Goal: Task Accomplishment & Management: Manage account settings

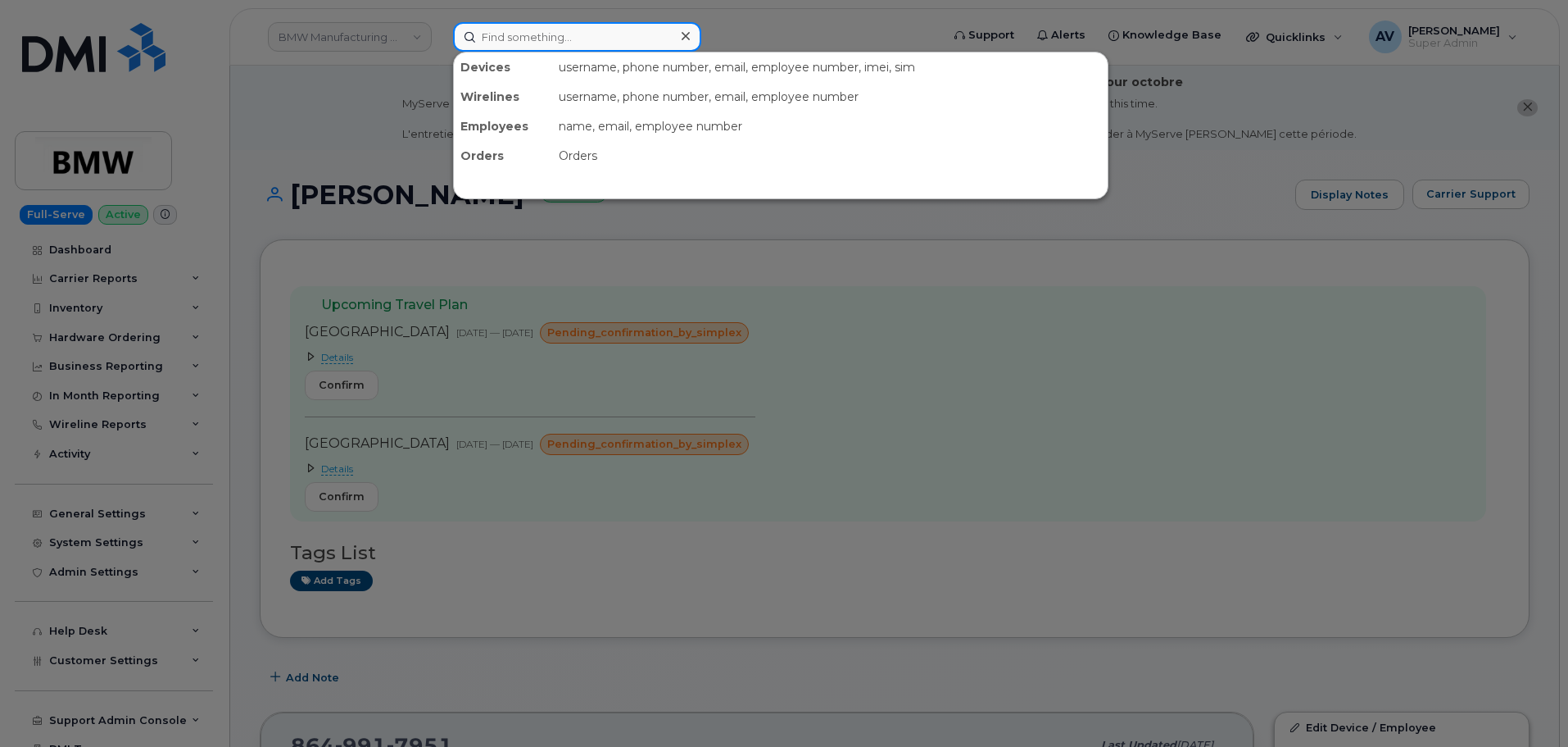
click at [605, 40] on input at bounding box center [577, 37] width 248 height 29
paste input "Tiara Wilson"
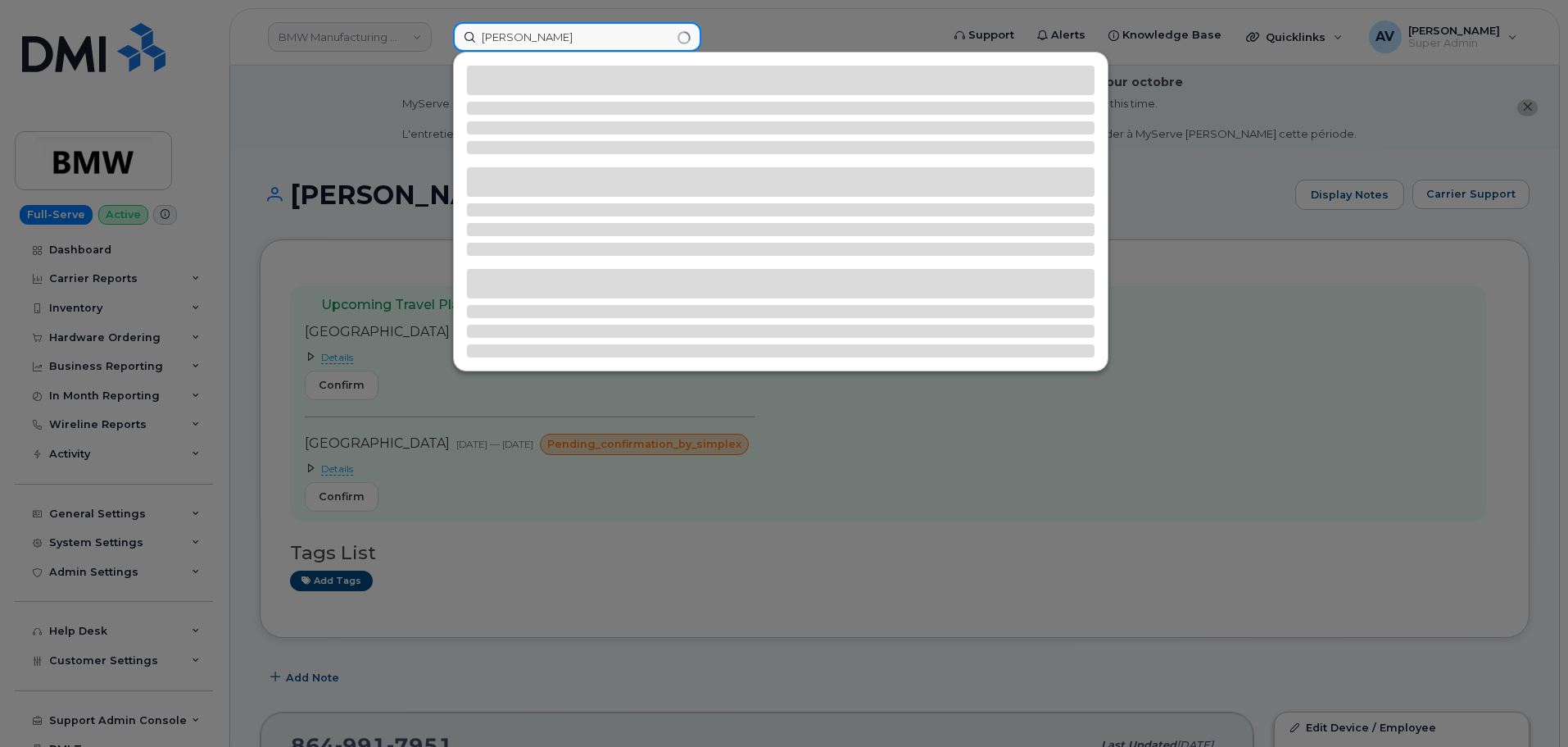
type input "Tiara Wilson"
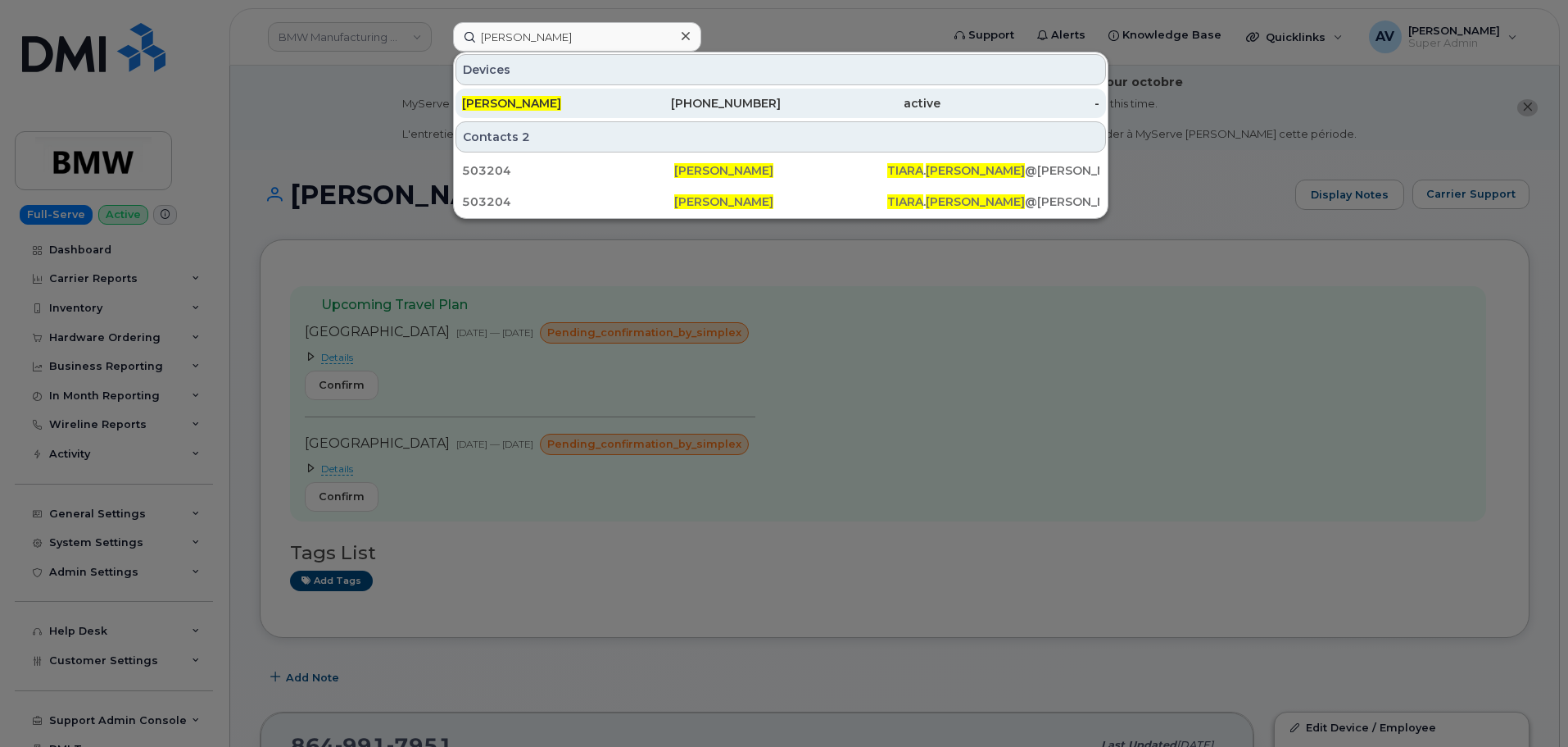
click at [554, 105] on div "TIARA WILSON" at bounding box center [542, 103] width 160 height 16
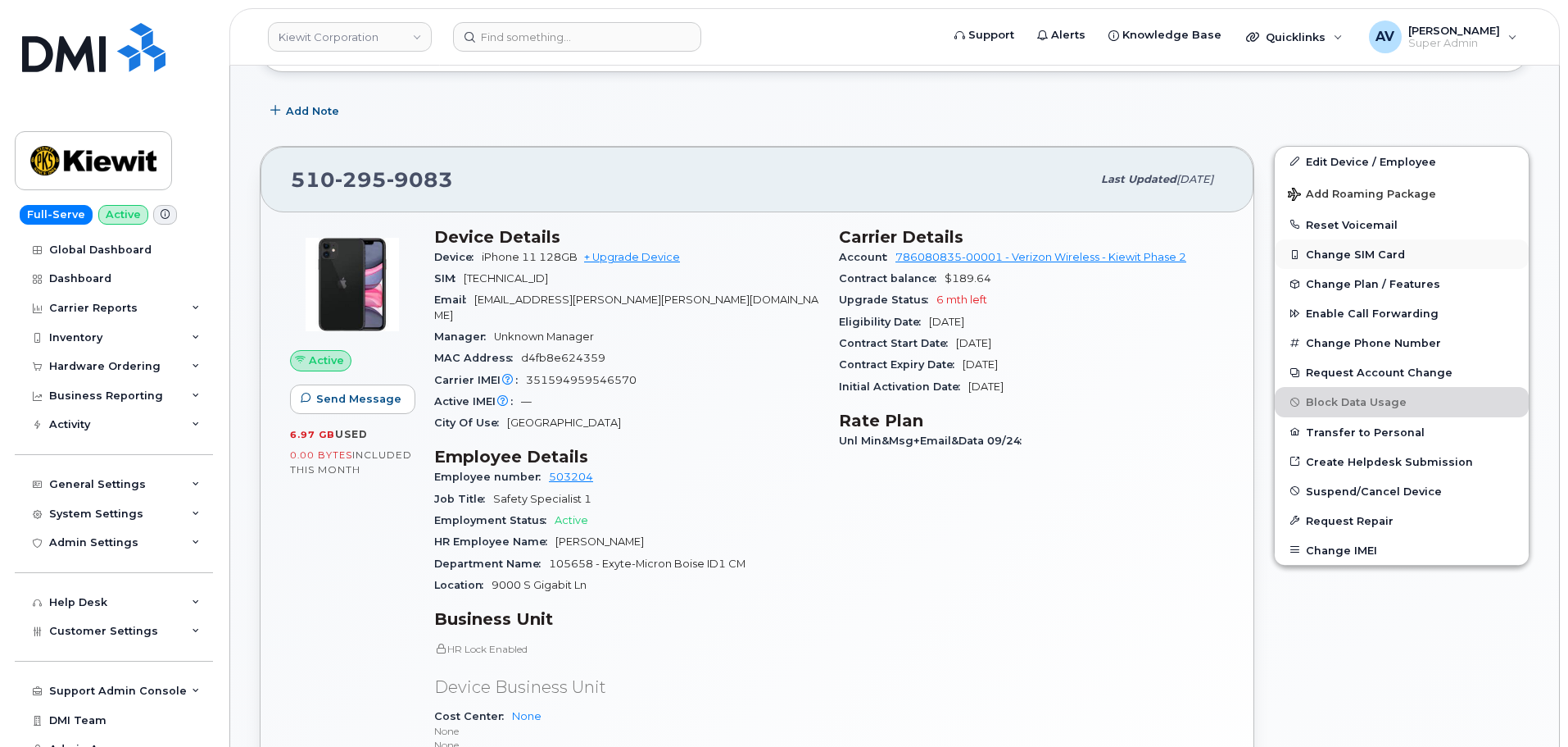
scroll to position [328, 0]
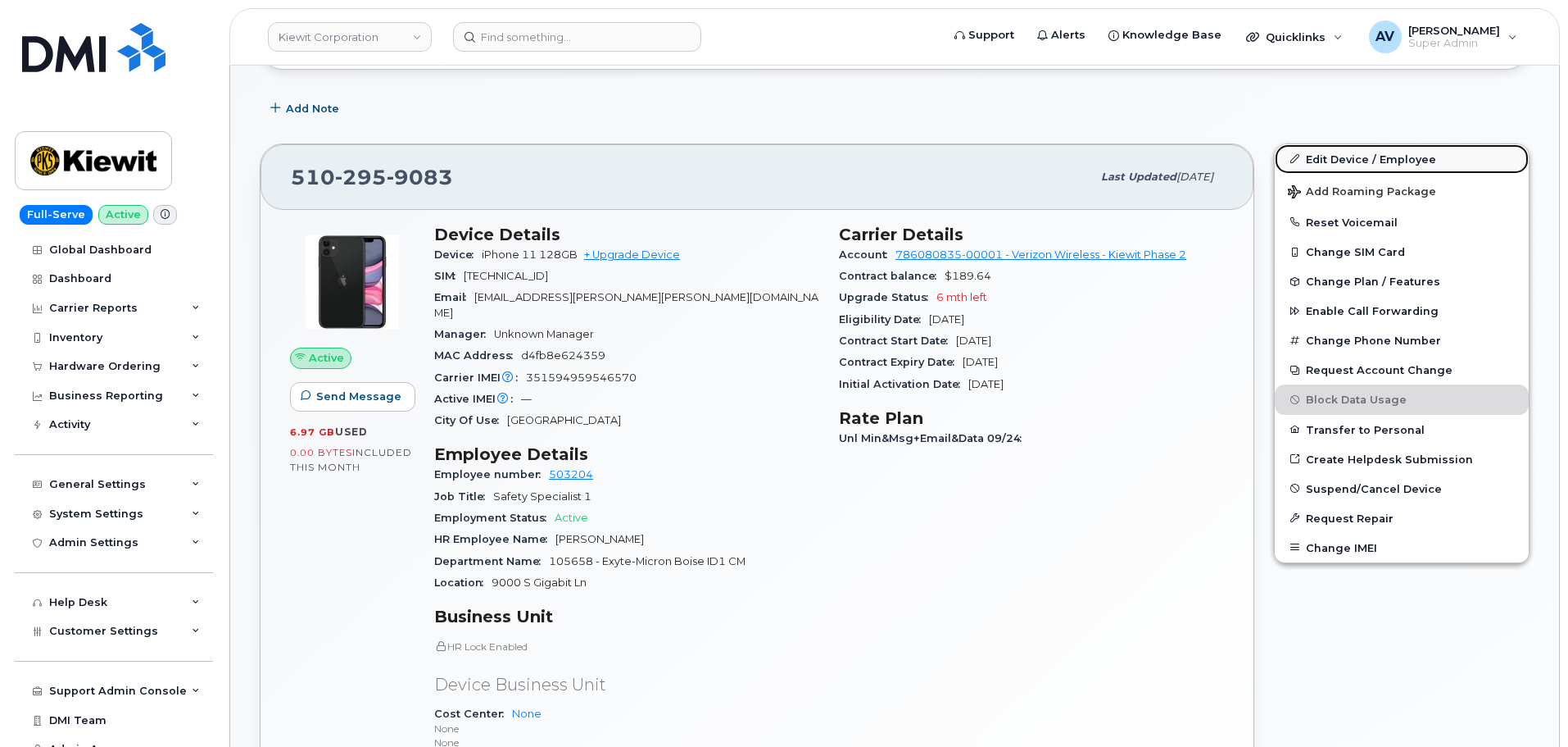
click at [1380, 158] on link "Edit Device / Employee" at bounding box center [1402, 158] width 254 height 29
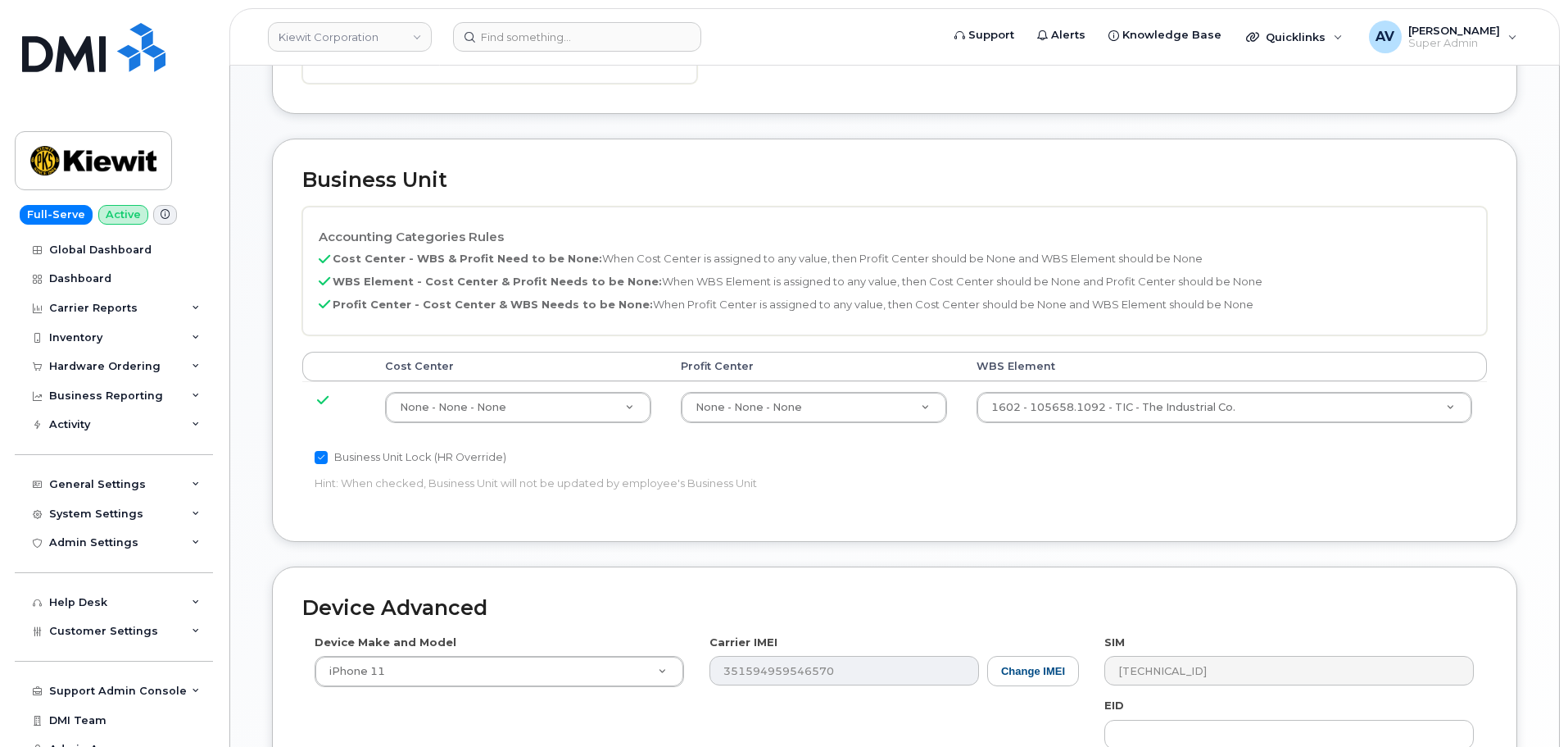
scroll to position [738, 0]
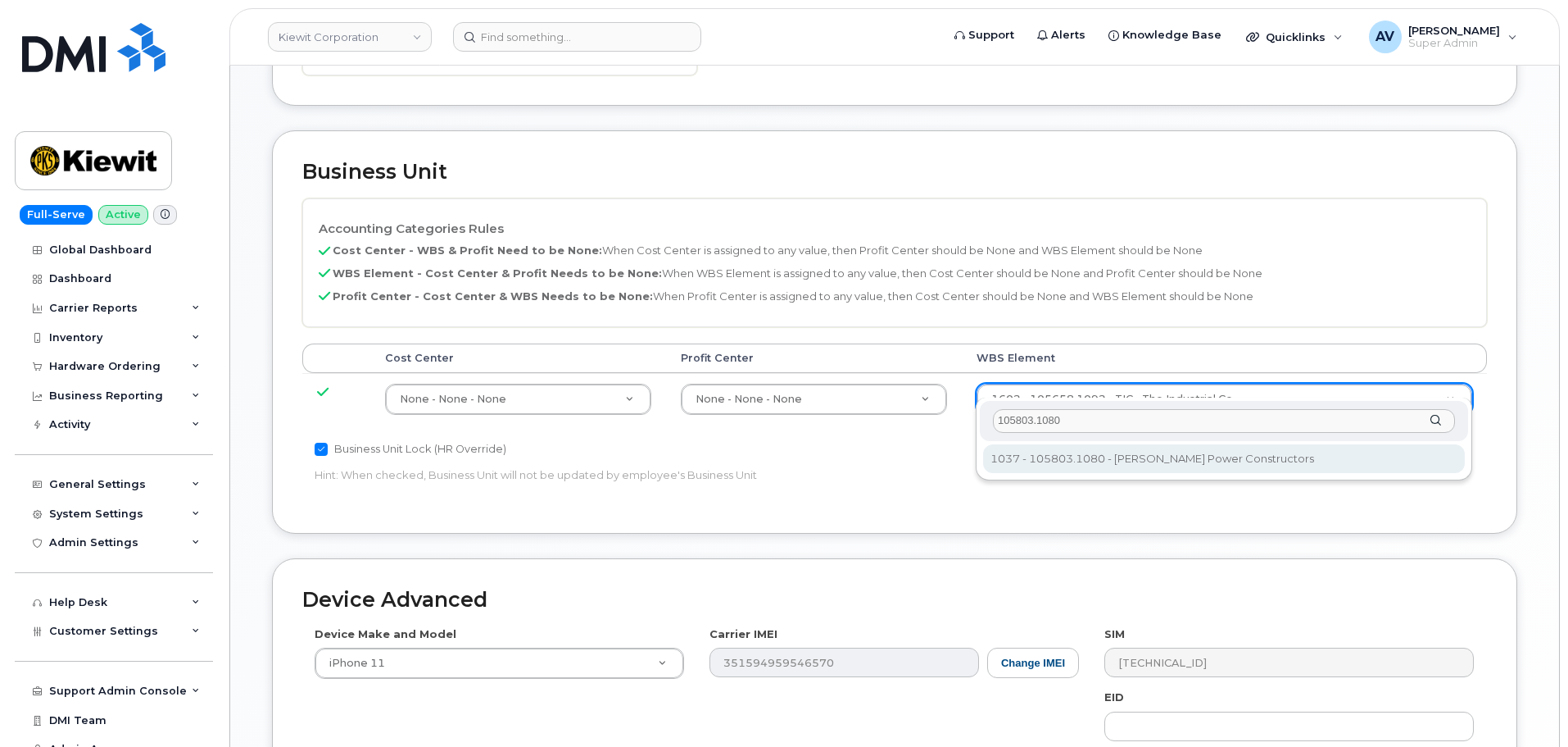
type input "105803.1080"
type input "29971272"
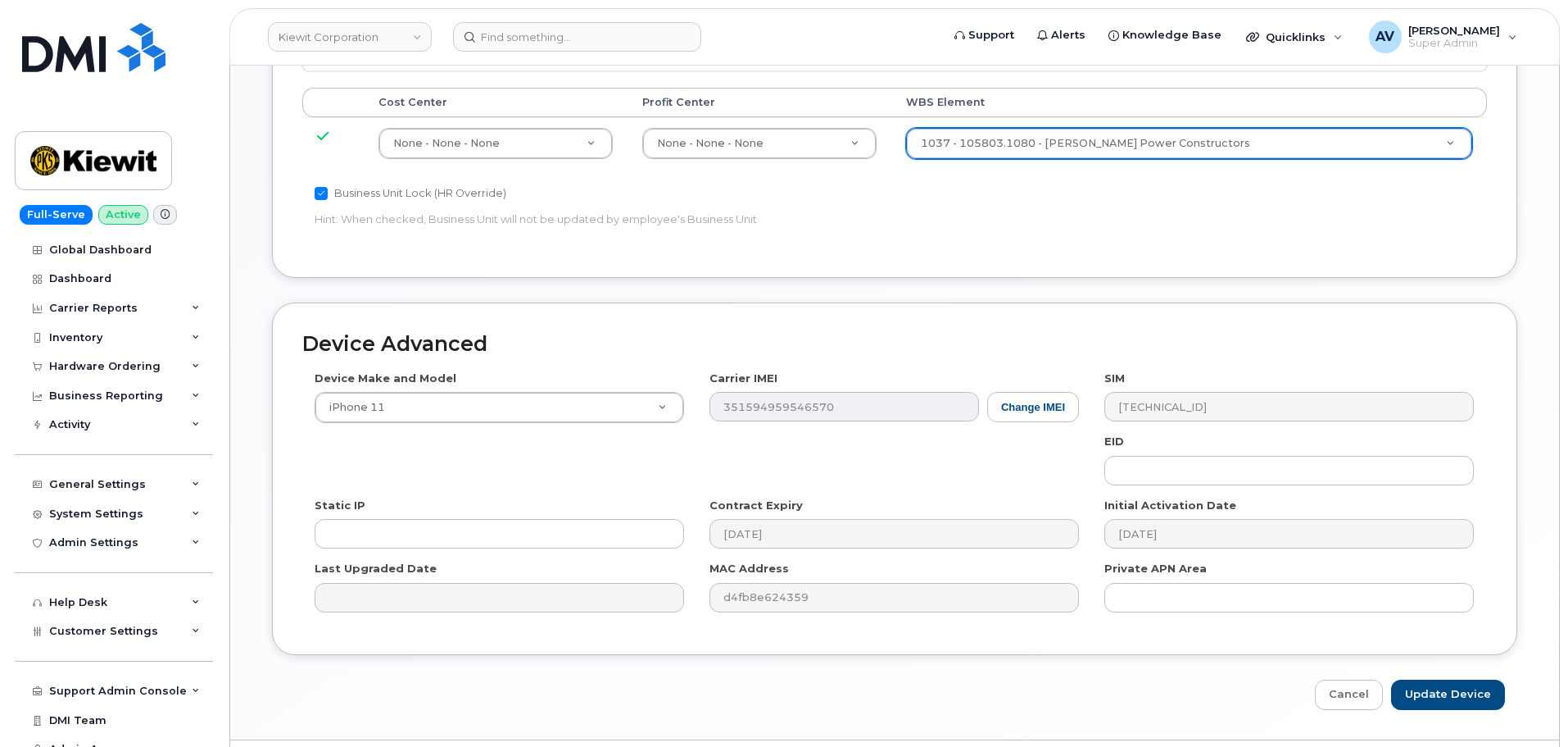
scroll to position [1022, 0]
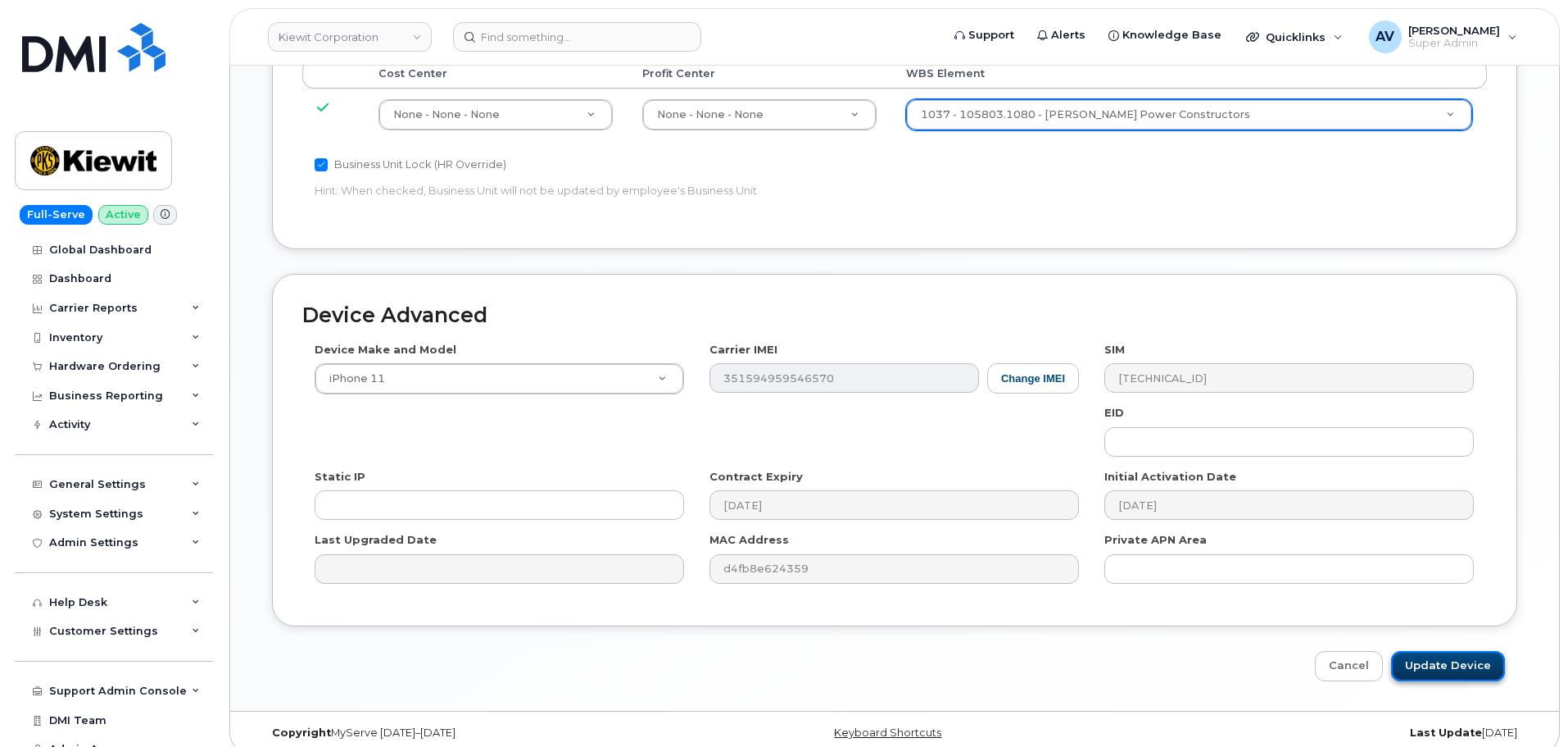
click at [1457, 652] on input "Update Device" at bounding box center [1448, 666] width 114 height 30
type input "Saving..."
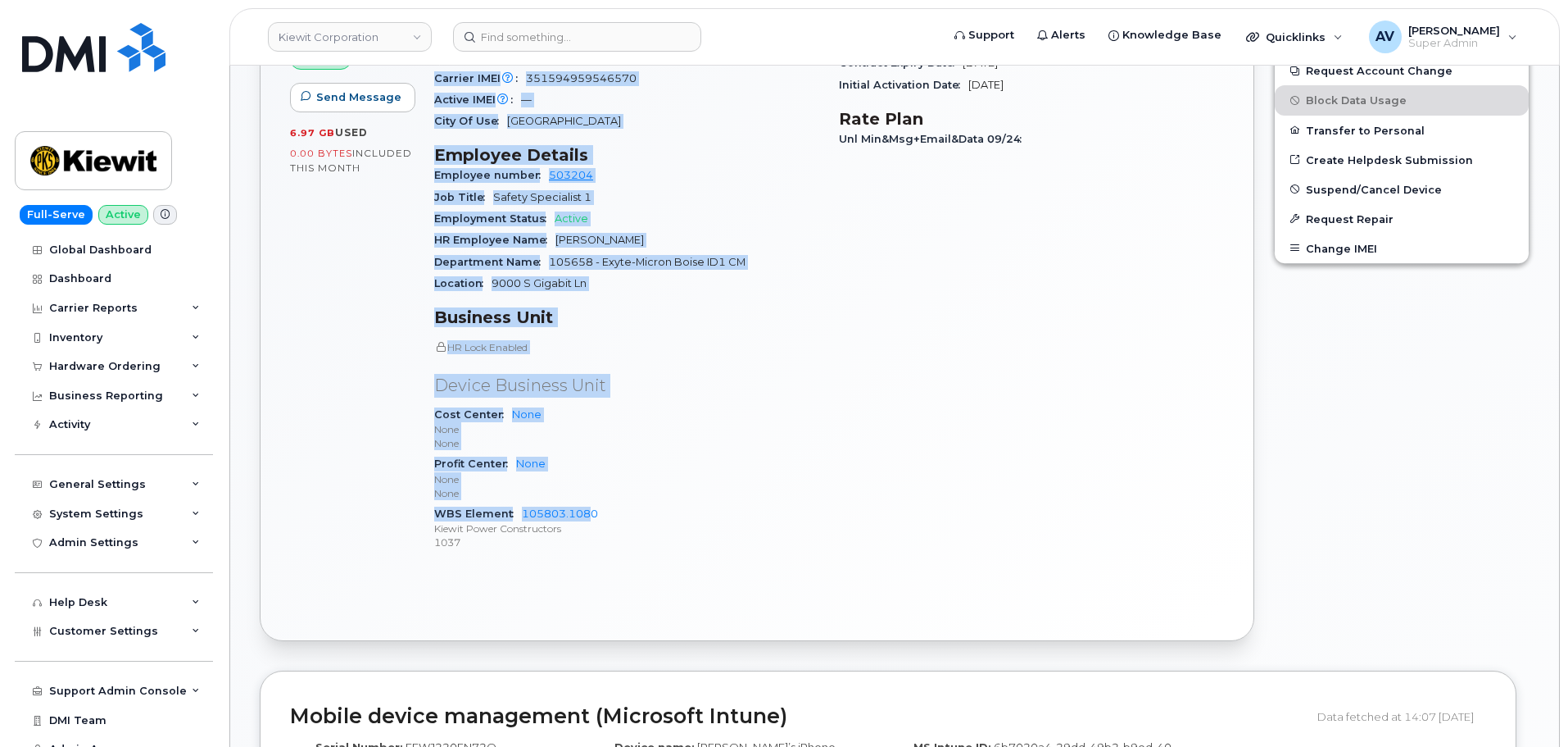
scroll to position [655, 0]
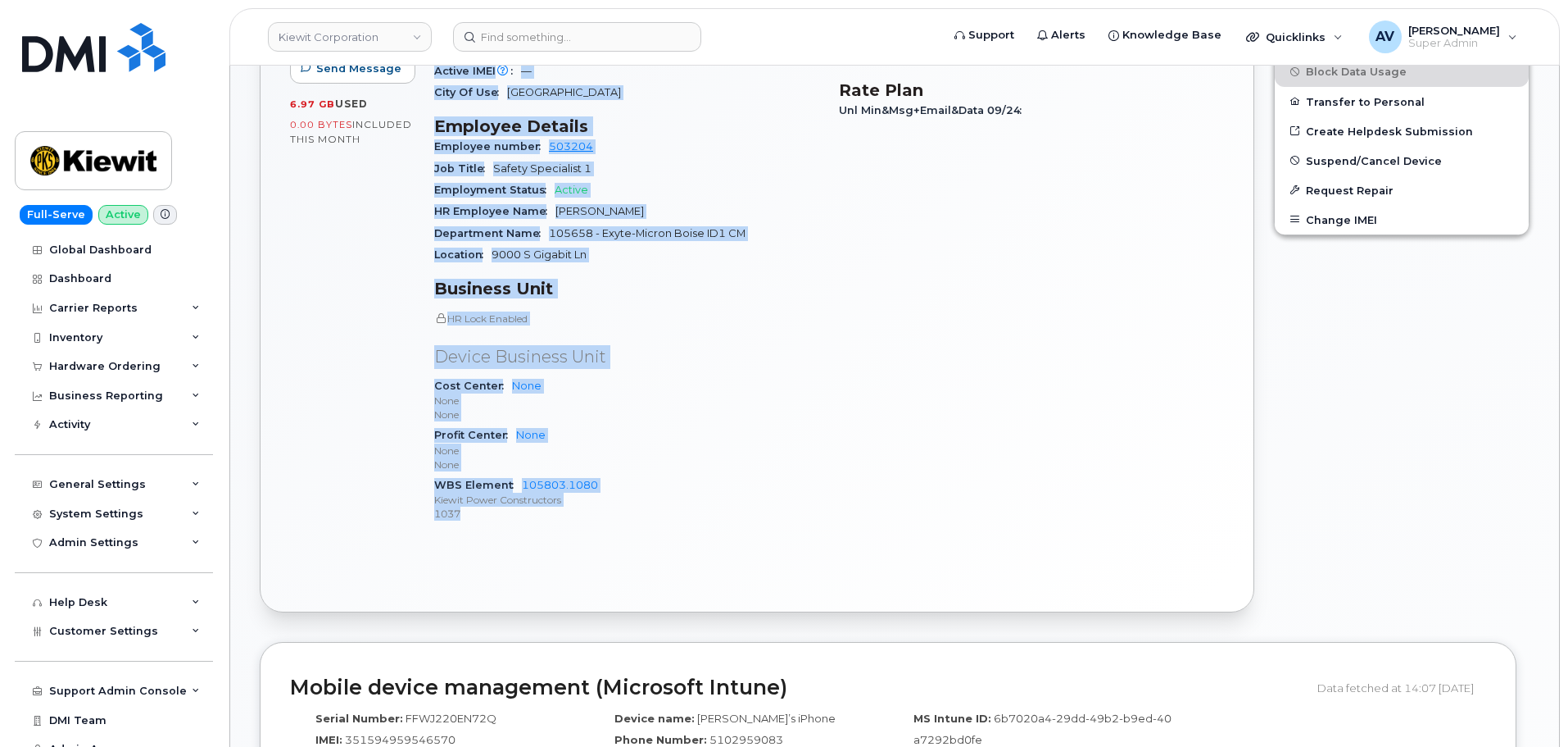
drag, startPoint x: 433, startPoint y: 392, endPoint x: 589, endPoint y: 493, distance: 185.8
click at [589, 493] on div "Device Details Device iPhone 11 128GB + Upgrade Device SIM 89148000007491299661…" at bounding box center [627, 217] width 405 height 660
copy div "Device Details Device iPhone 11 128GB + Upgrade Device SIM 89148000007491299661…"
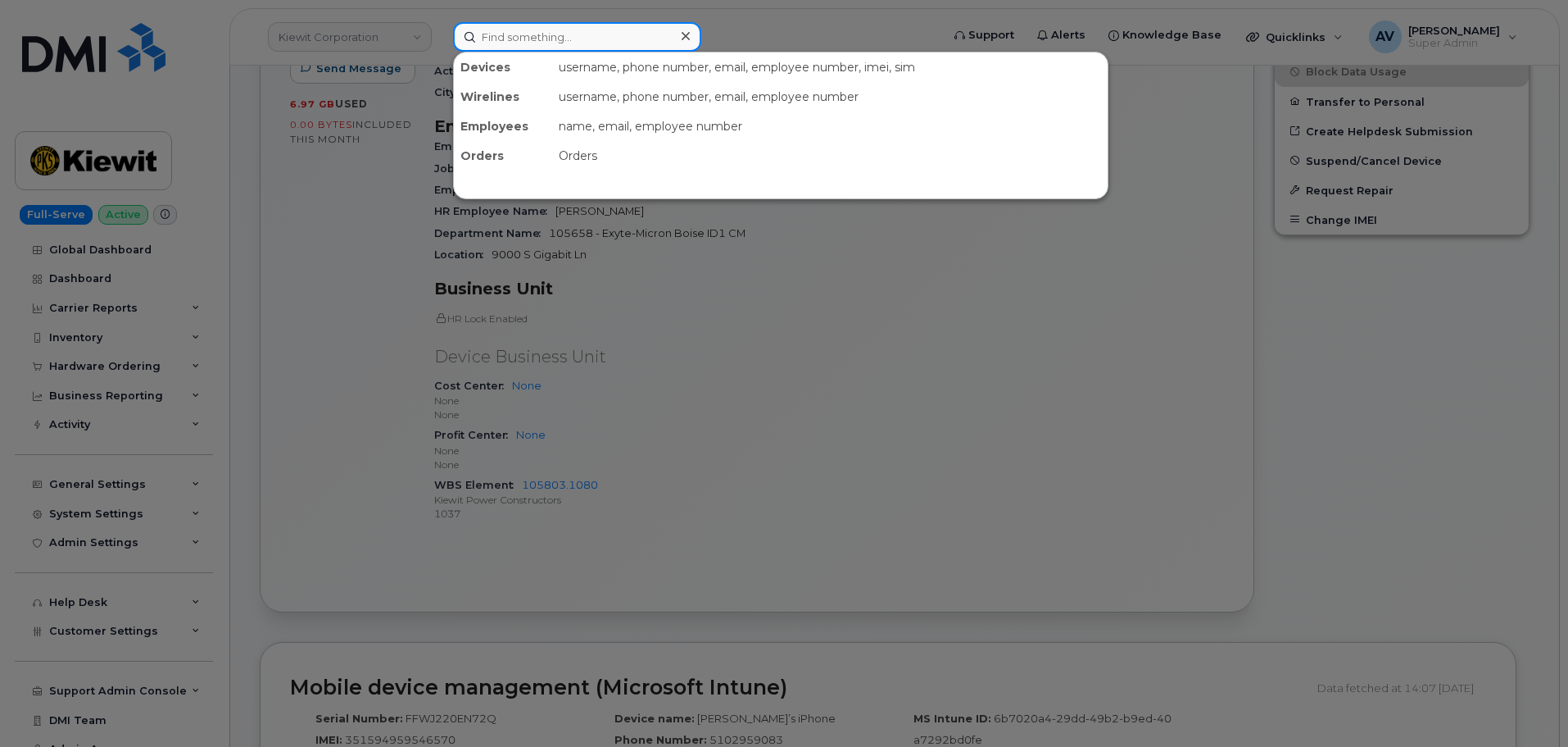
click at [593, 30] on input at bounding box center [577, 37] width 248 height 29
paste input "64531"
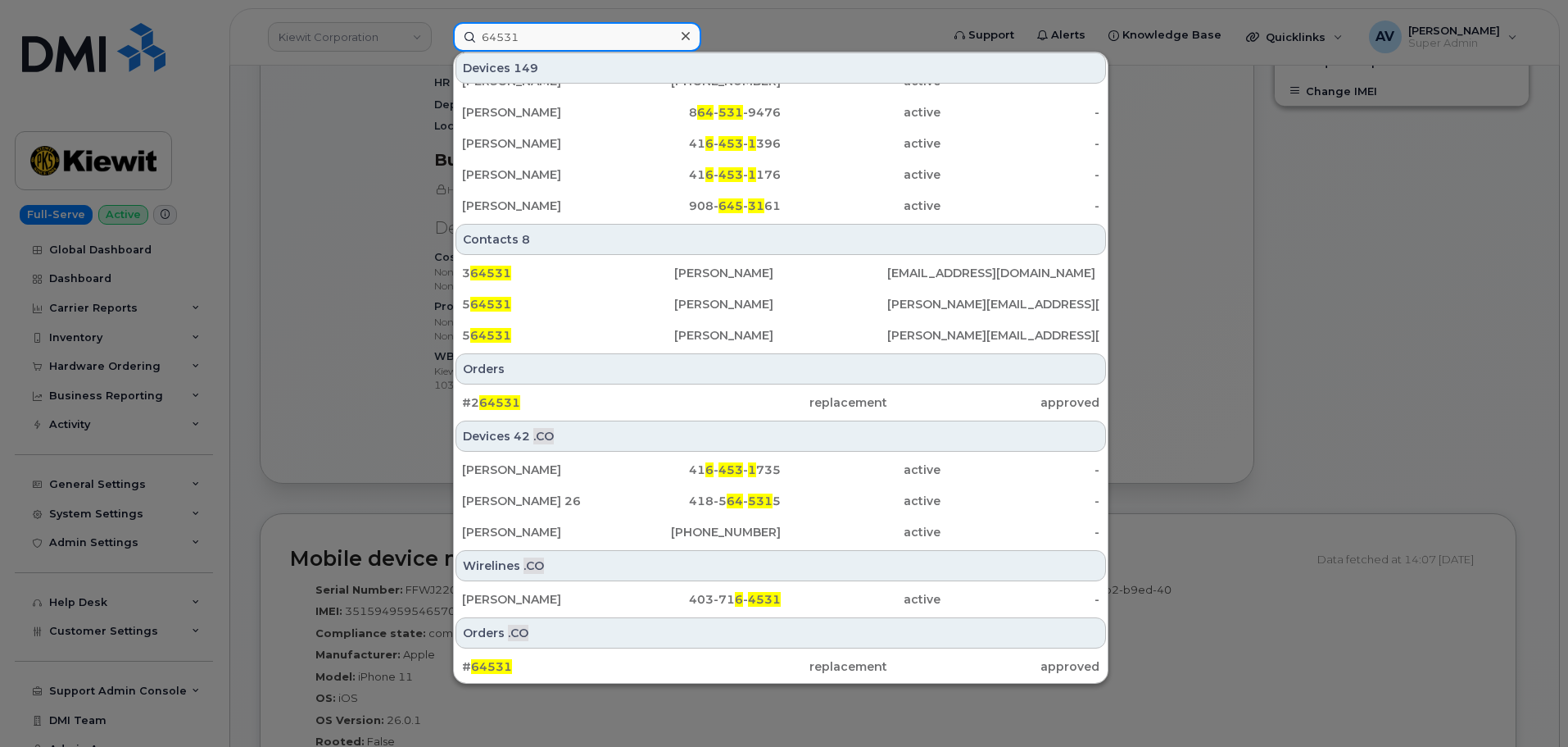
scroll to position [820, 0]
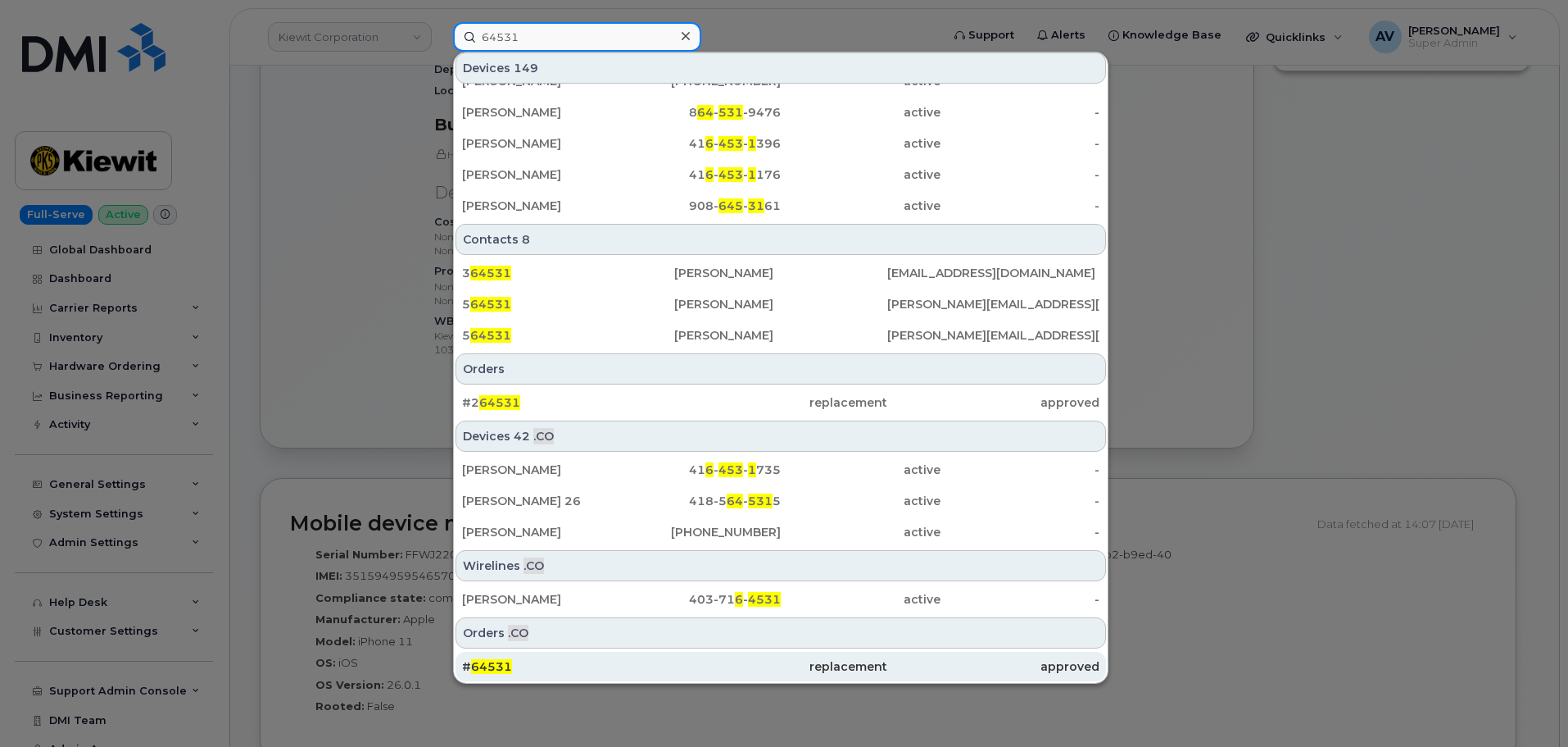
type input "64531"
click at [569, 663] on div "# 64531" at bounding box center [569, 666] width 212 height 16
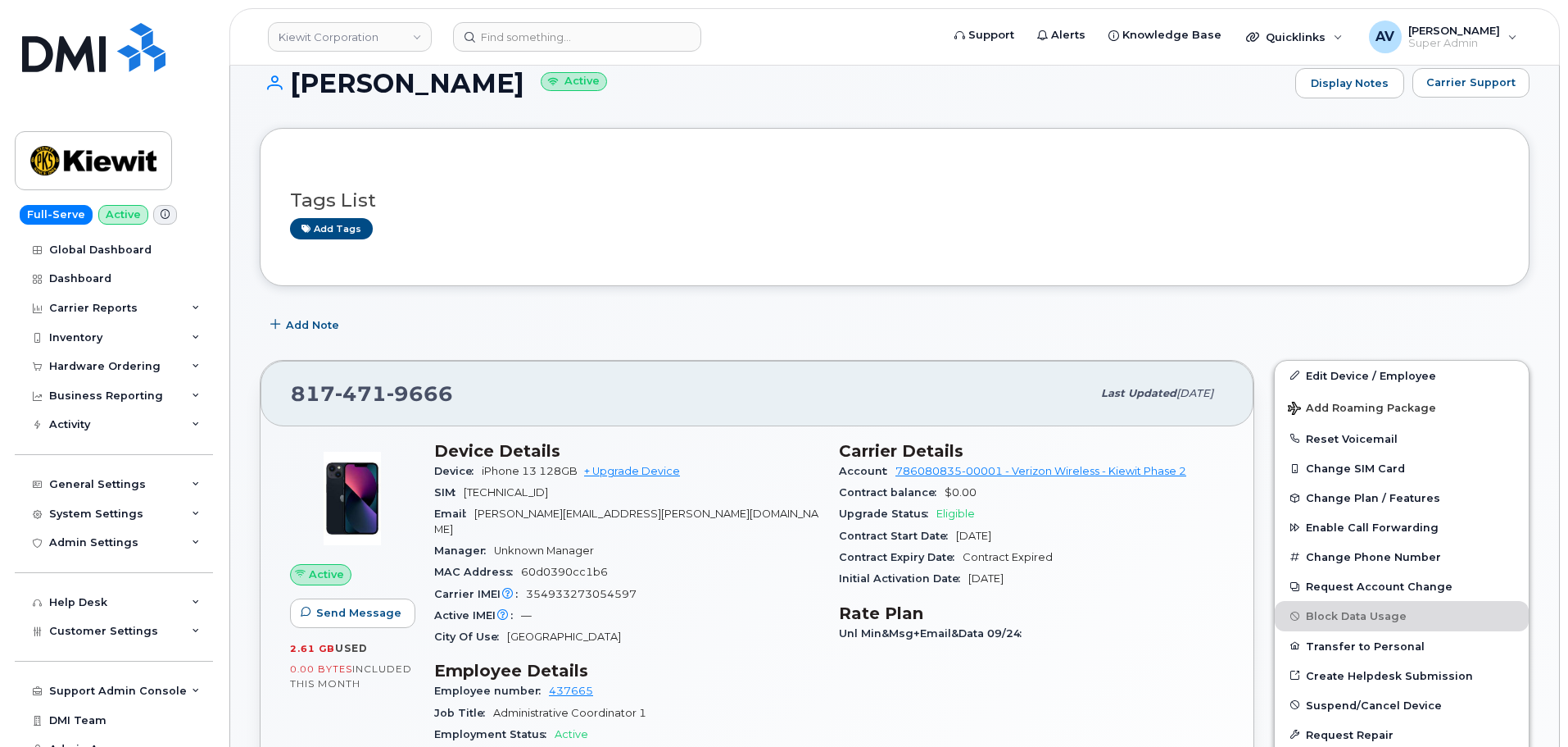
scroll to position [246, 0]
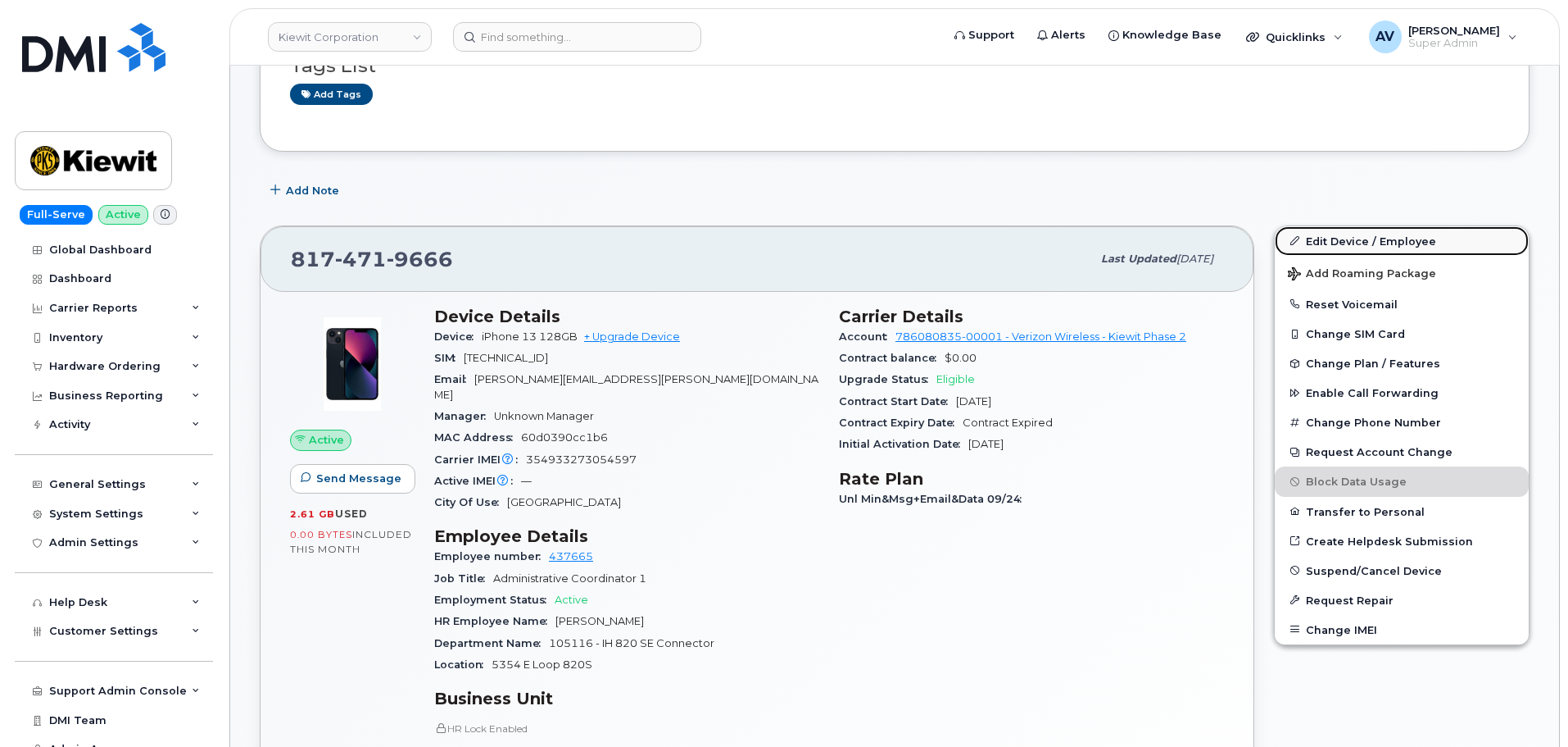
click at [1334, 236] on link "Edit Device / Employee" at bounding box center [1402, 241] width 254 height 29
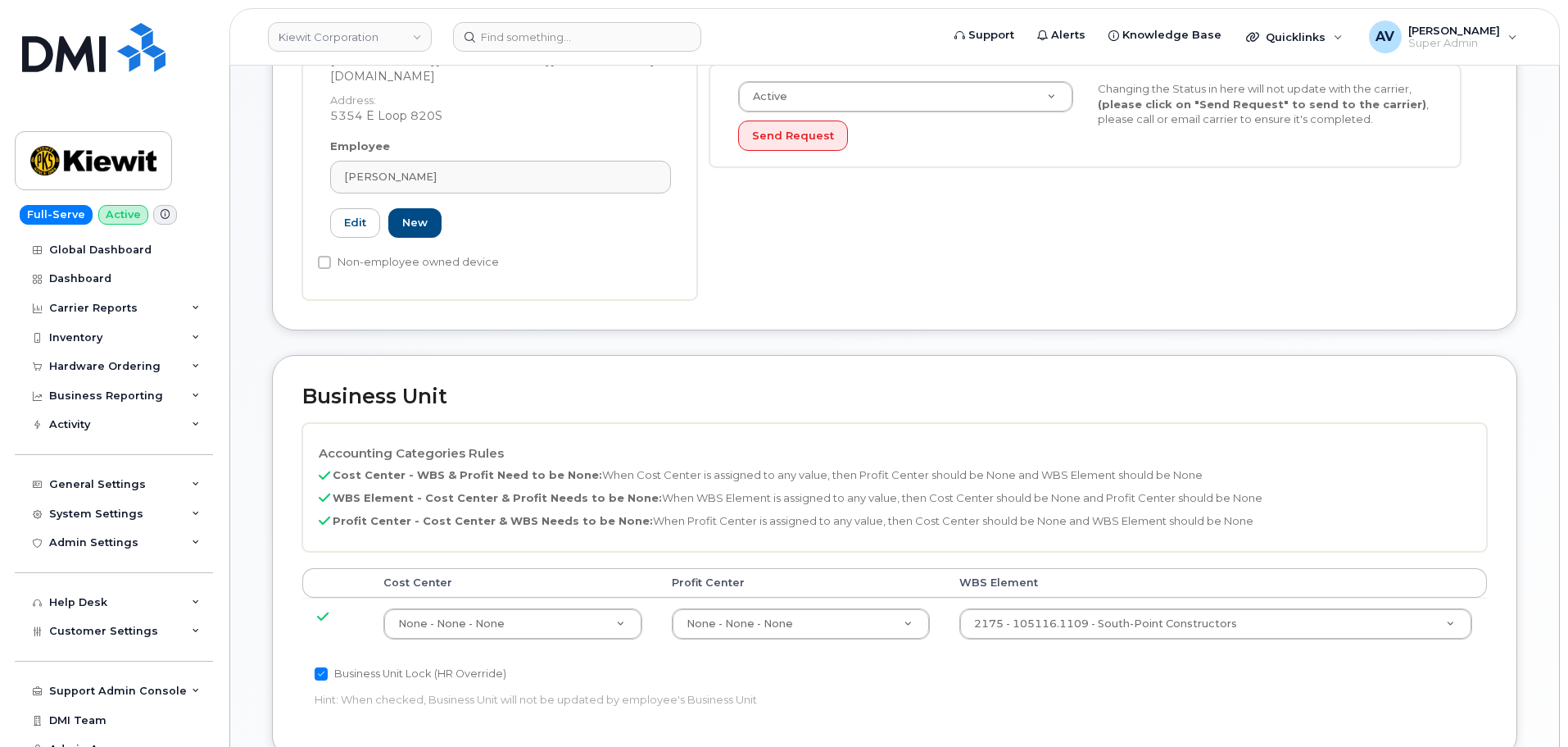
scroll to position [574, 0]
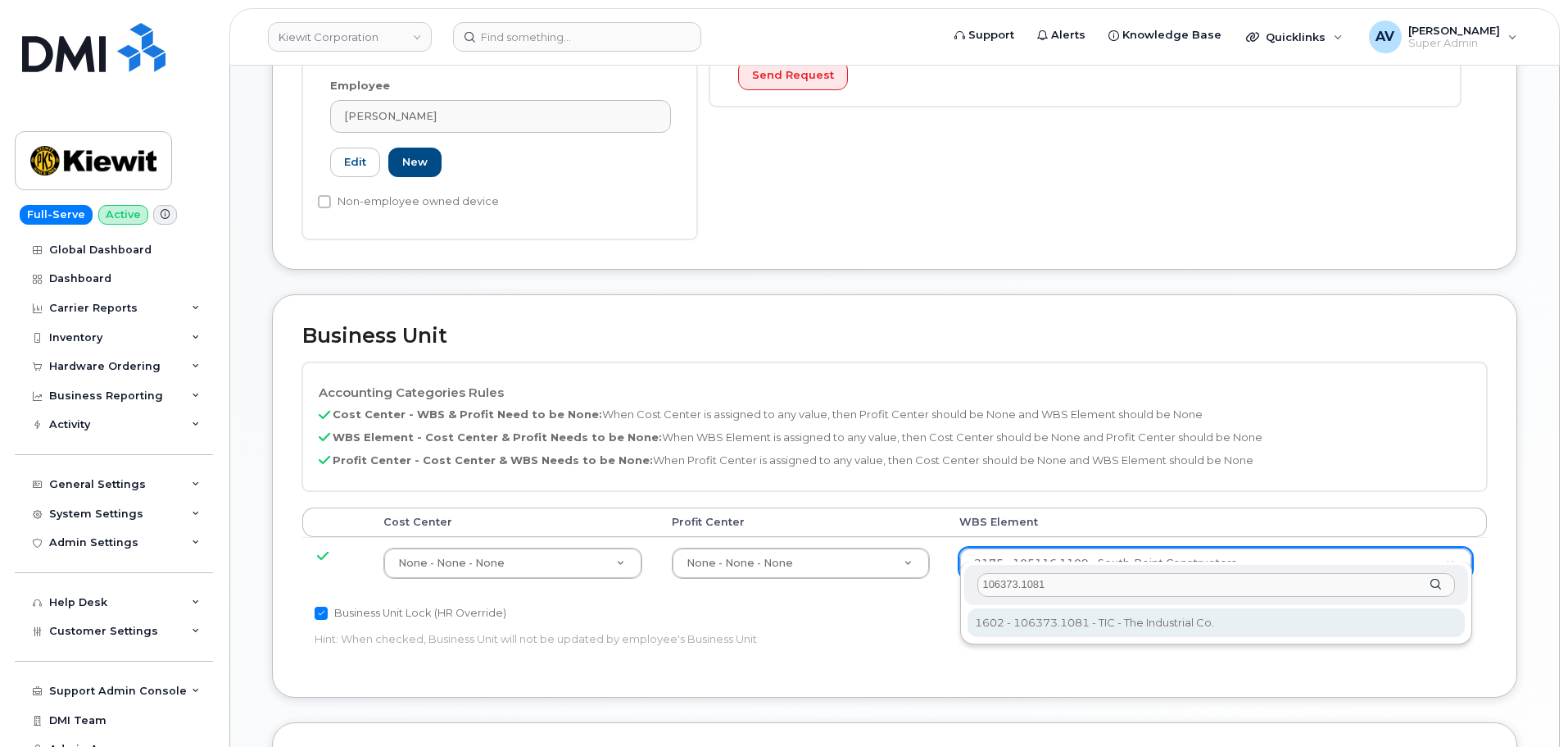
type input "106373.1081"
type input "35050978"
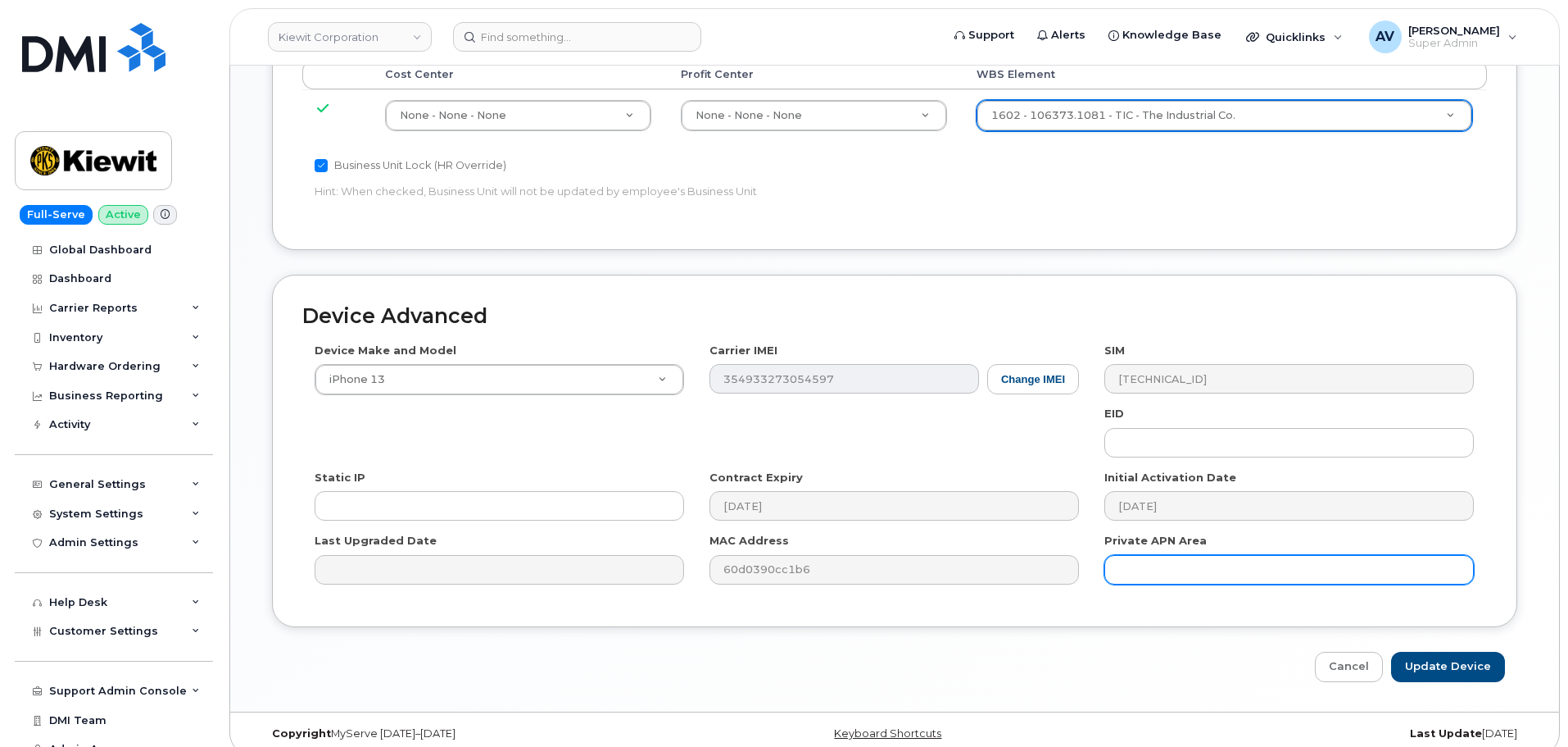
scroll to position [1022, 0]
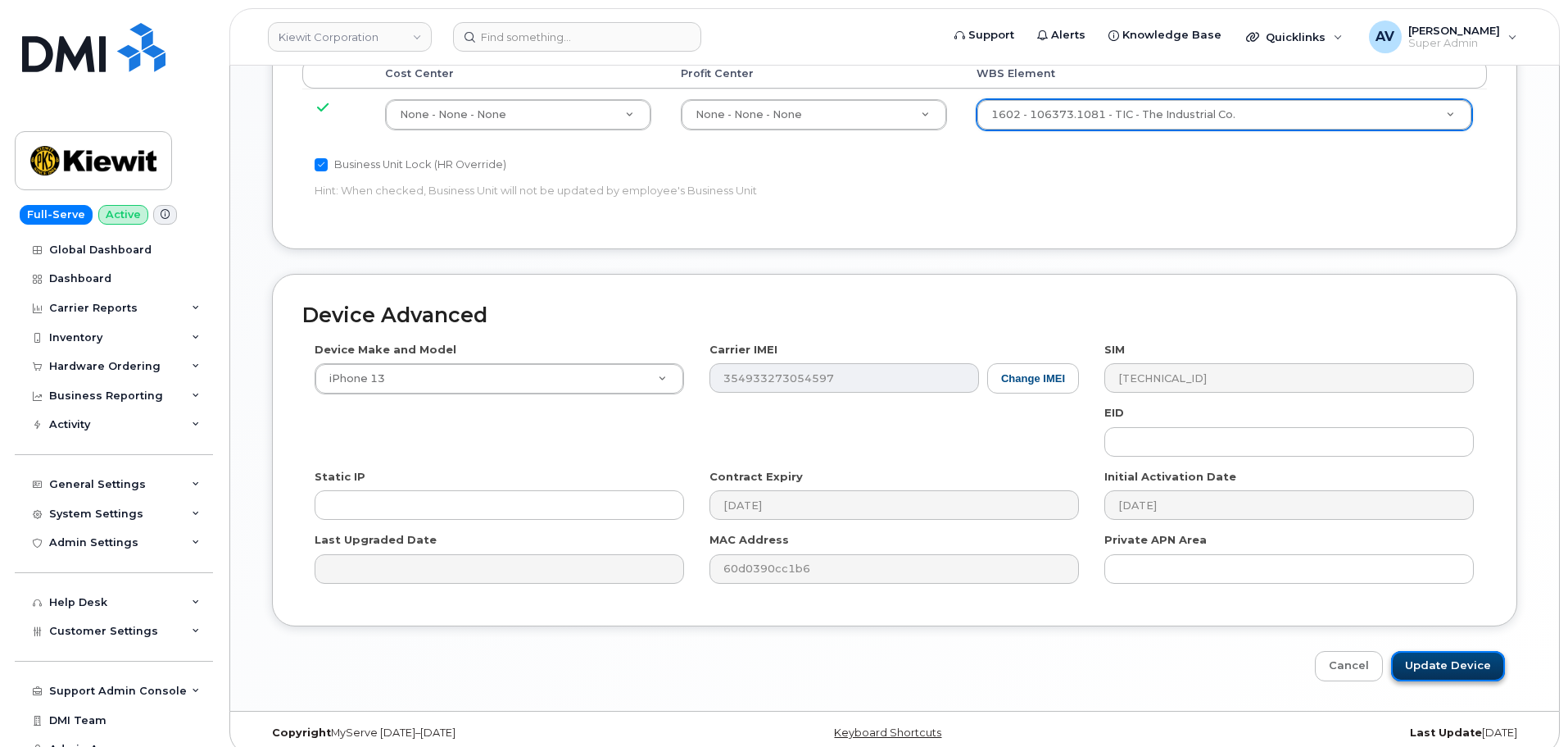
click at [1428, 651] on input "Update Device" at bounding box center [1448, 666] width 114 height 30
type input "Saving..."
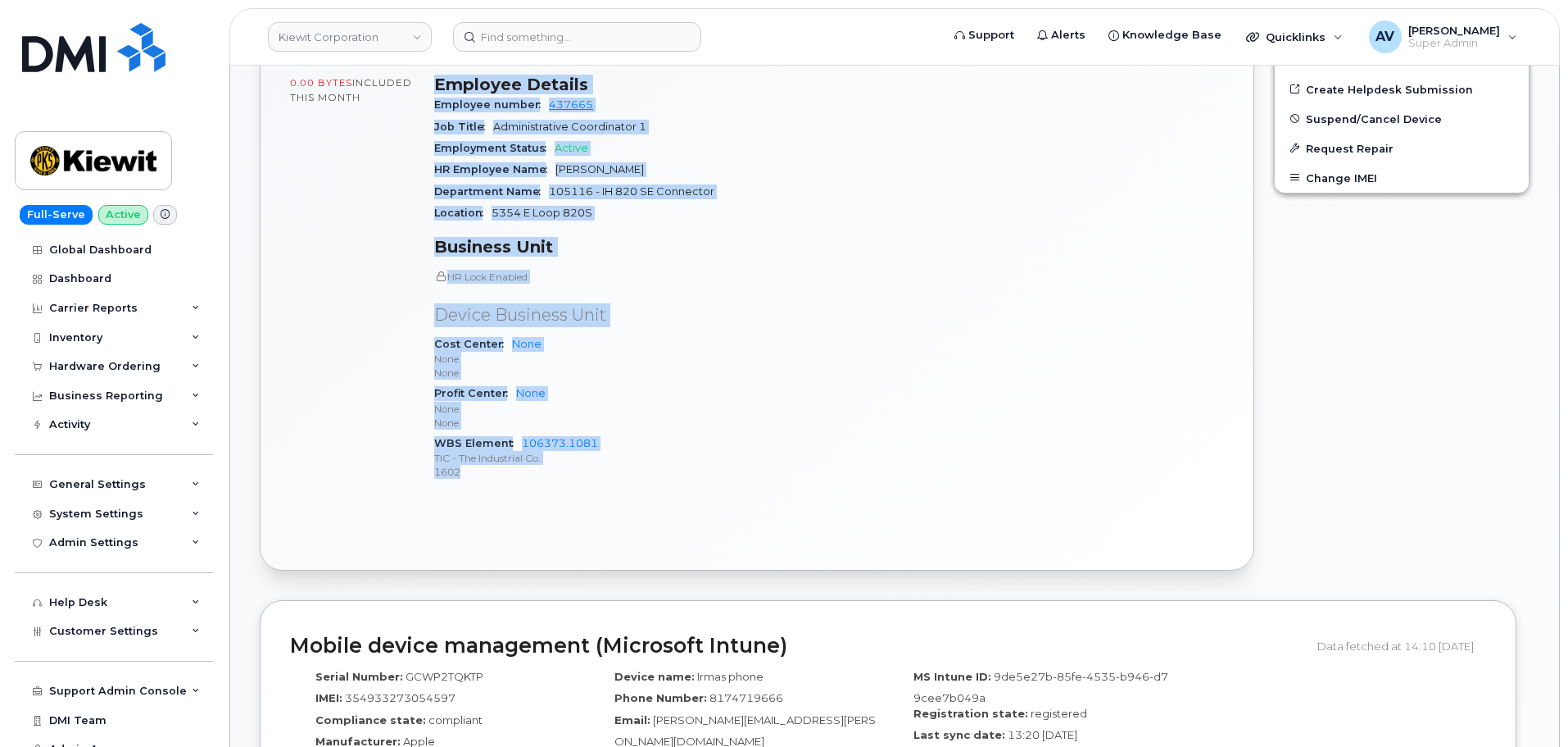
scroll to position [738, 0]
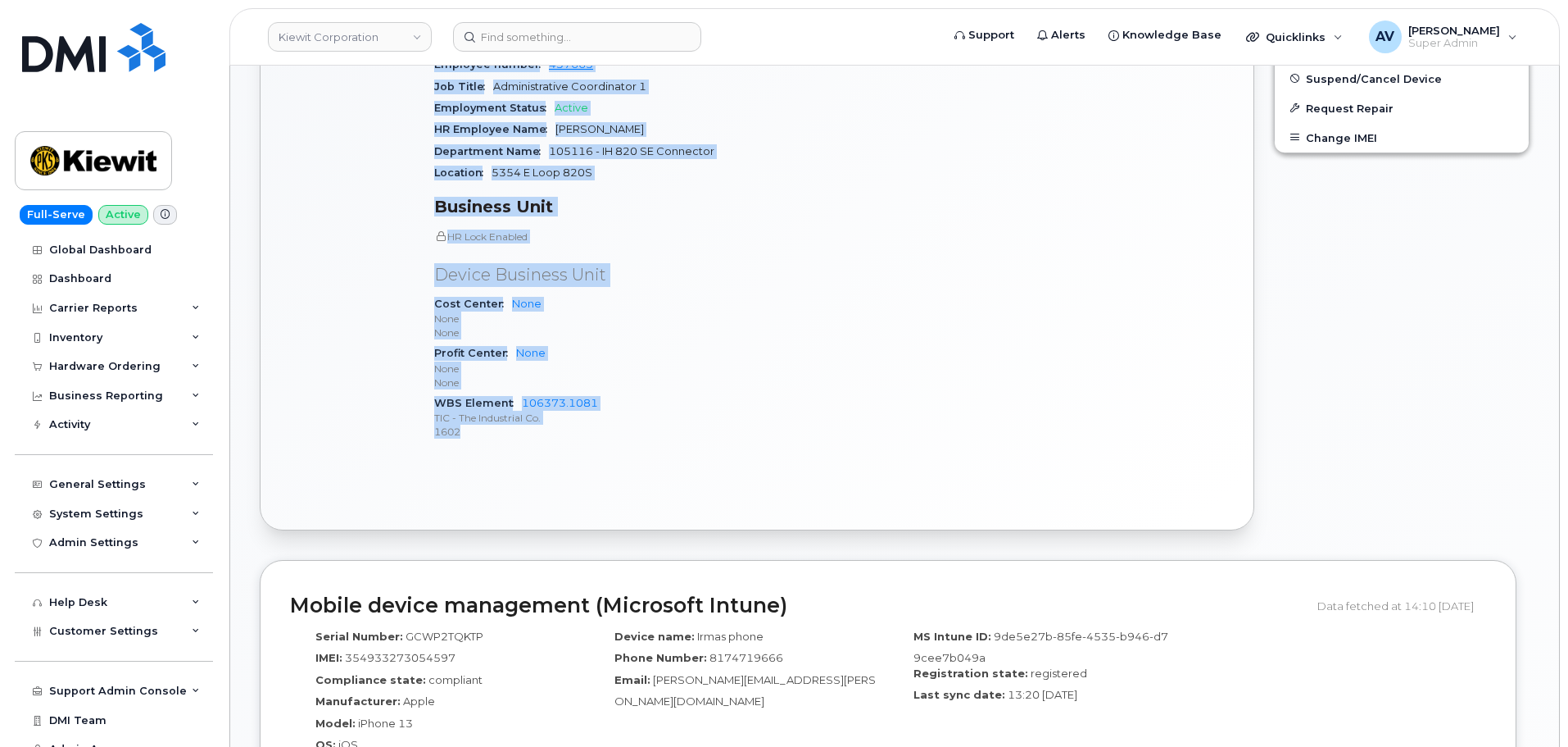
drag, startPoint x: 434, startPoint y: 313, endPoint x: 639, endPoint y: 465, distance: 255.2
click at [639, 465] on div "Active Send Message 2.61 GB  used 0.00 Bytes  included this month Device Detail…" at bounding box center [757, 165] width 993 height 730
copy div "Device Details Device iPhone 13 128GB + Upgrade Device SIM 89148000009100367921…"
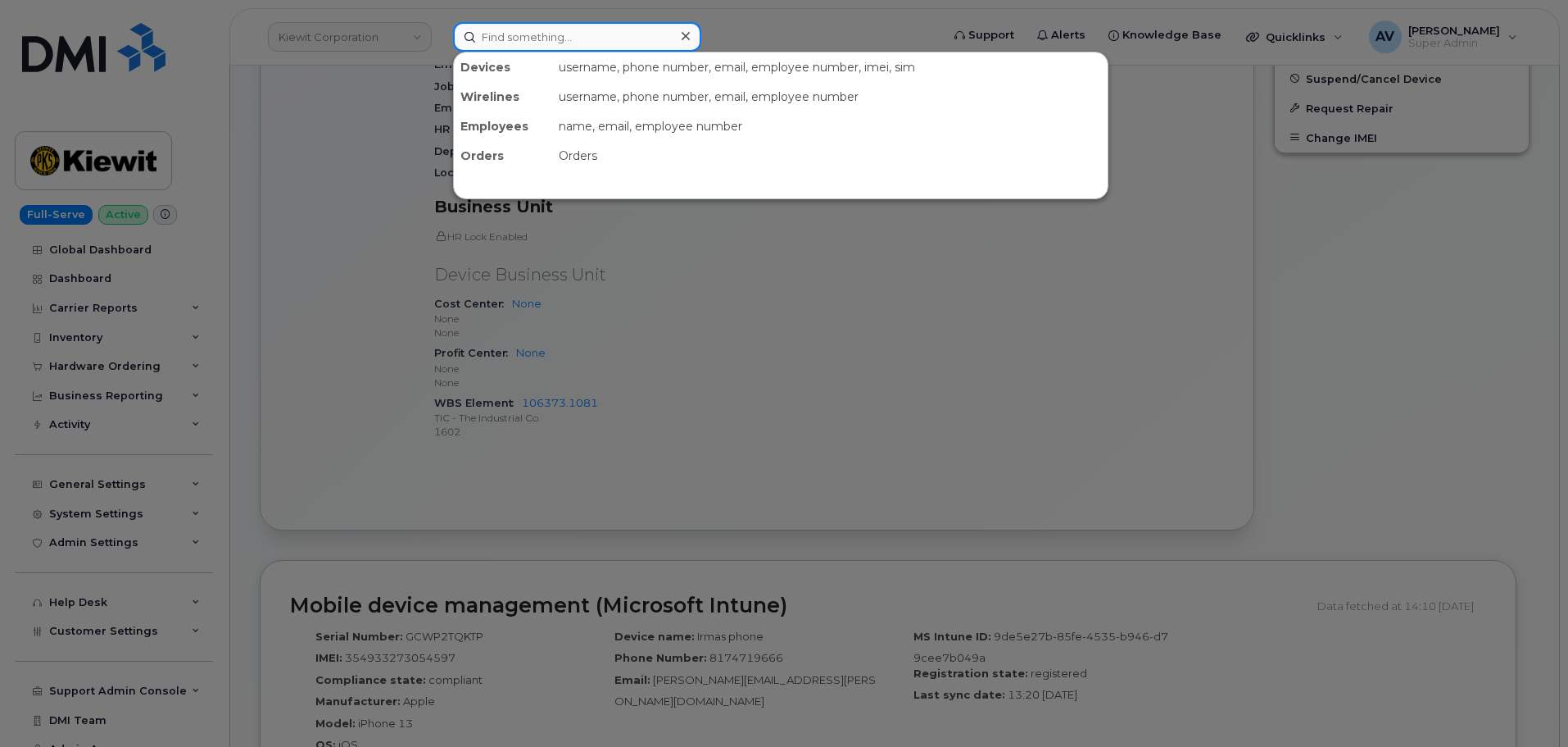
click at [654, 40] on input at bounding box center [577, 37] width 248 height 29
paste input "Michael Sullas"
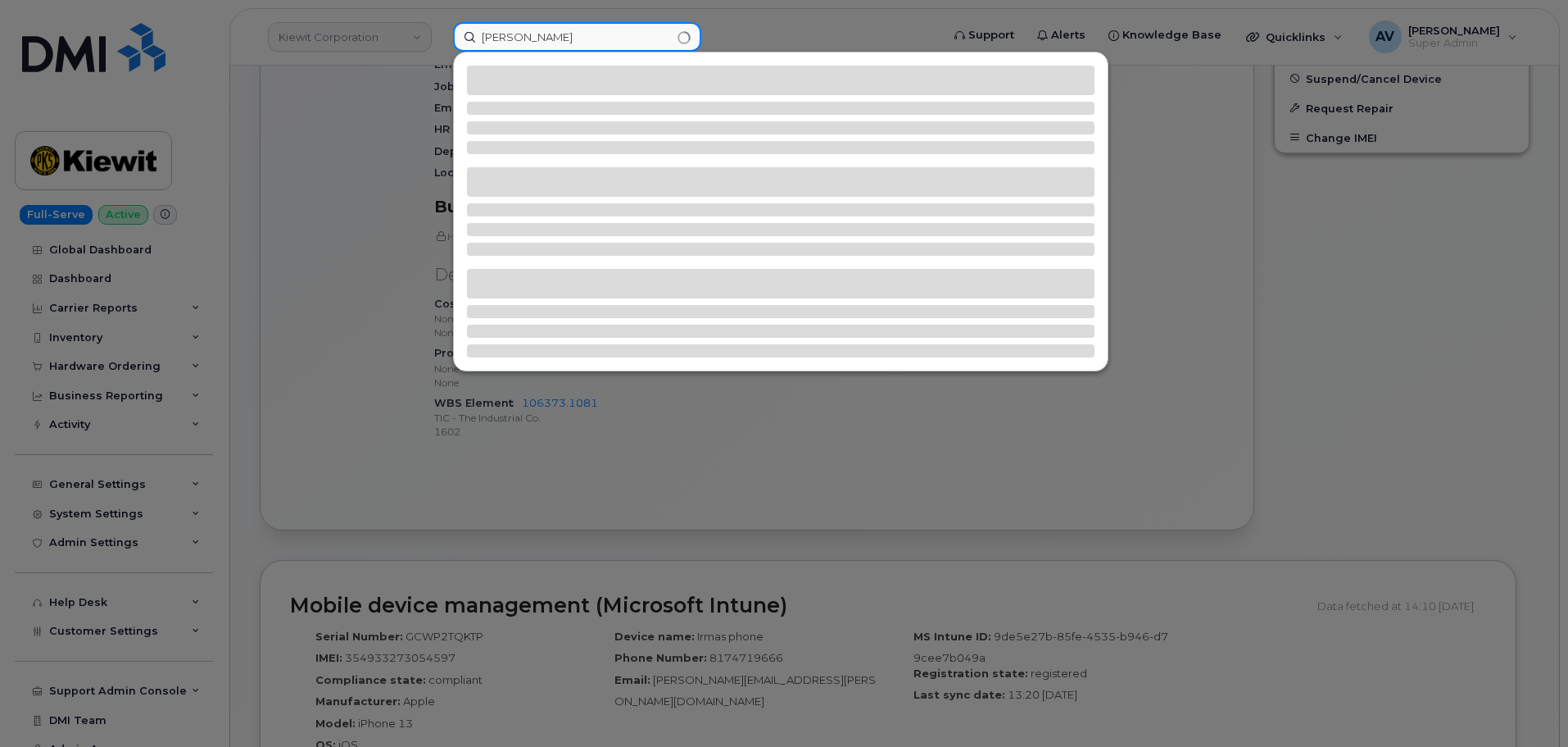
type input "Michael Sullas"
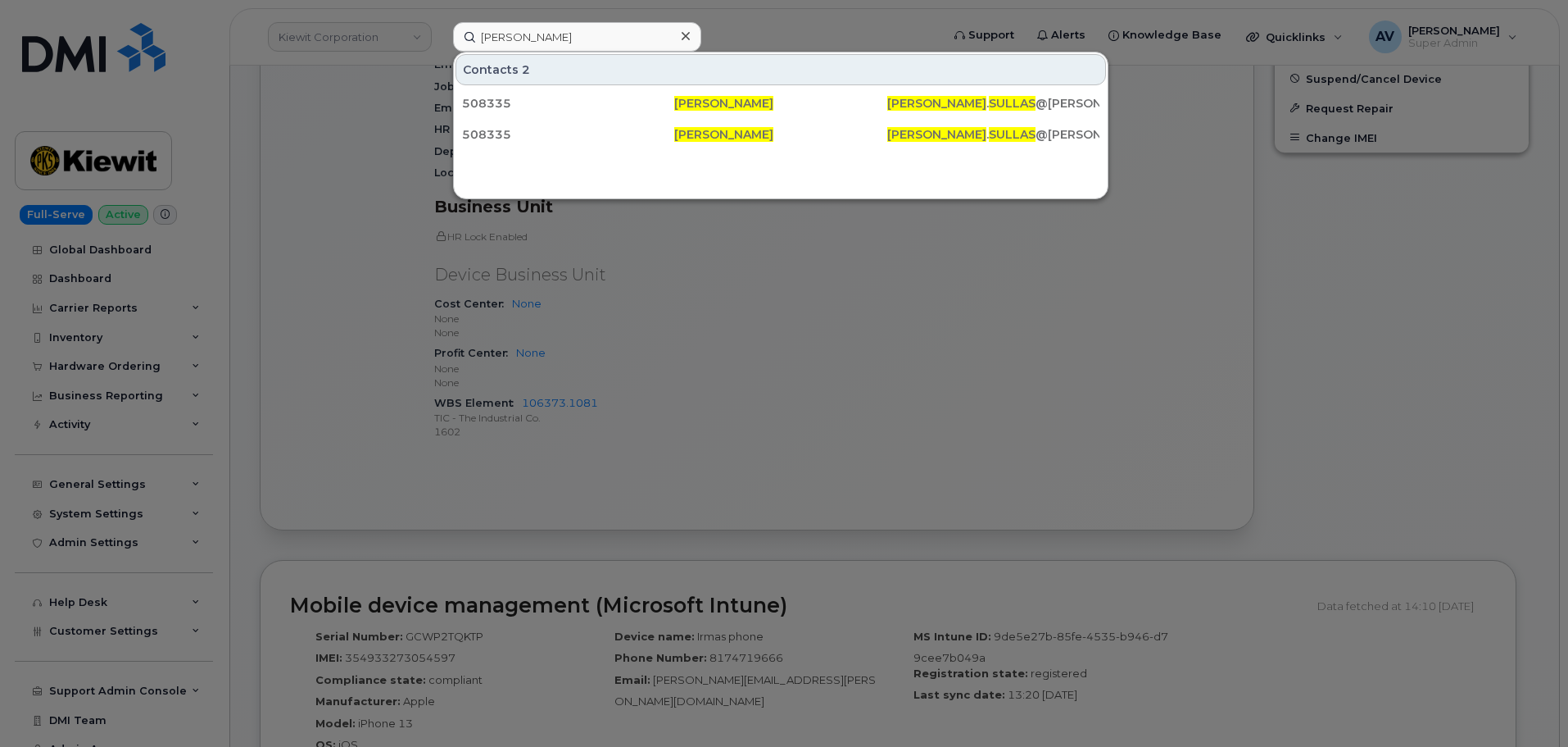
drag, startPoint x: 584, startPoint y: 104, endPoint x: 599, endPoint y: 69, distance: 38.1
click at [583, 105] on div "508335" at bounding box center [569, 103] width 212 height 16
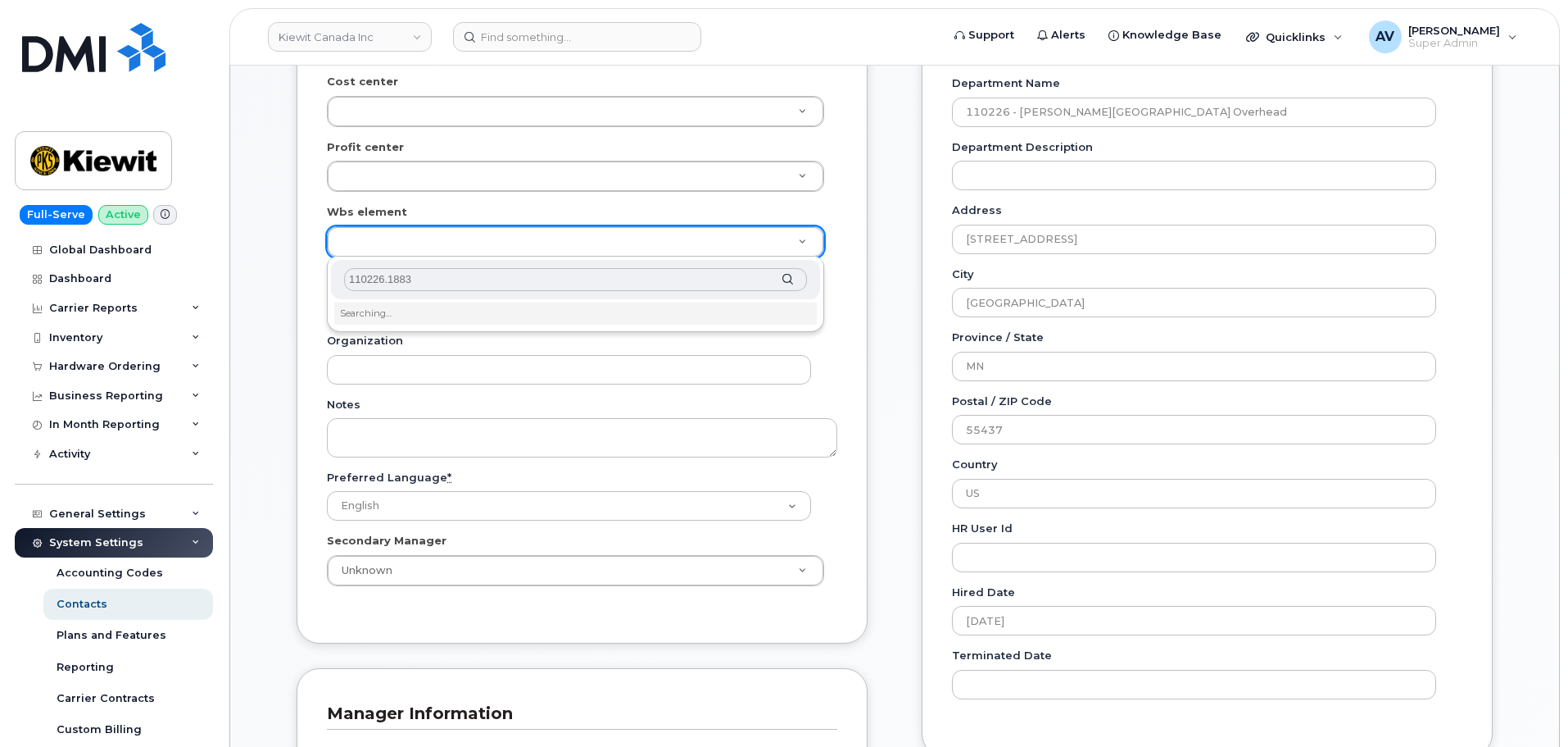
scroll to position [577, 0]
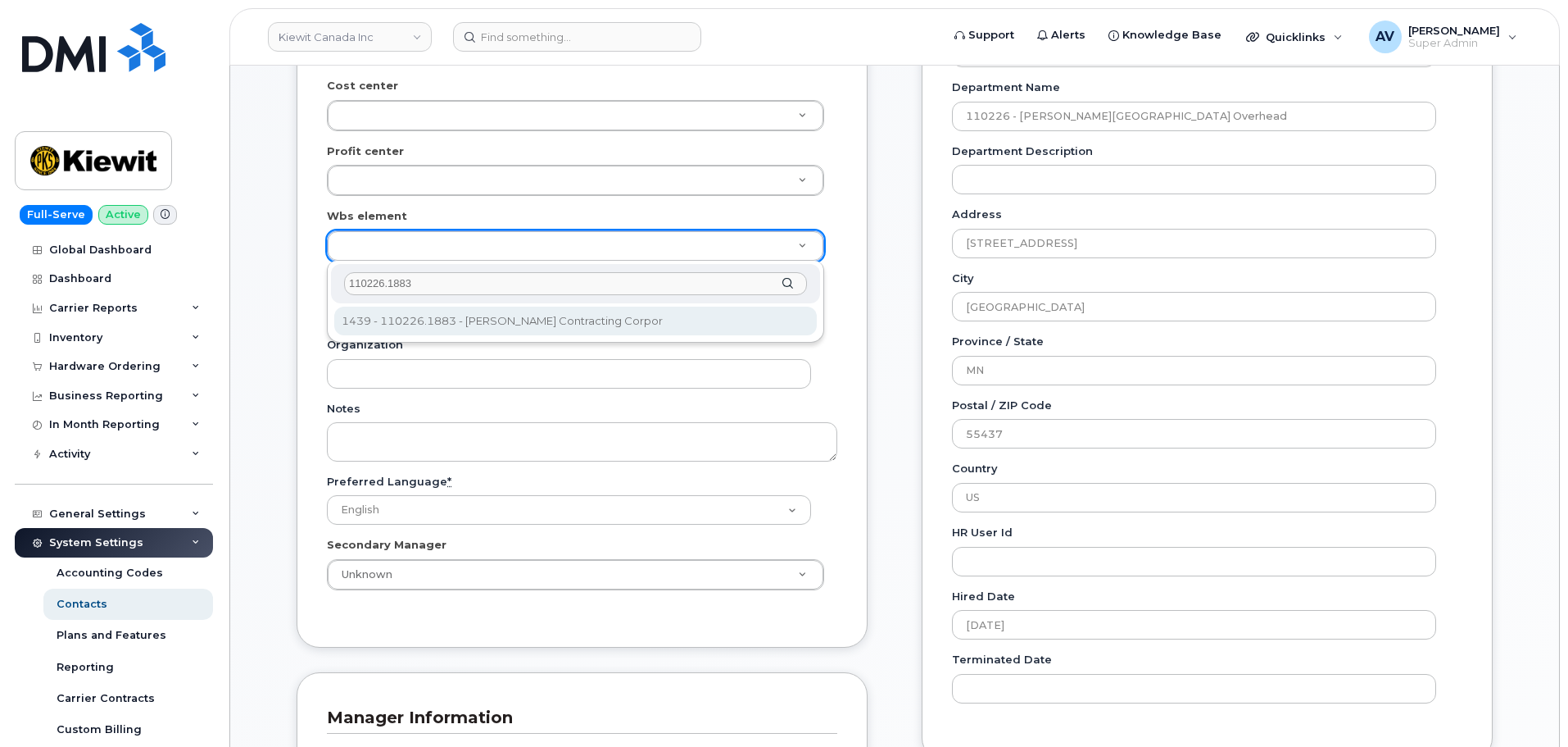
type input "110226.1883"
type input "33468368"
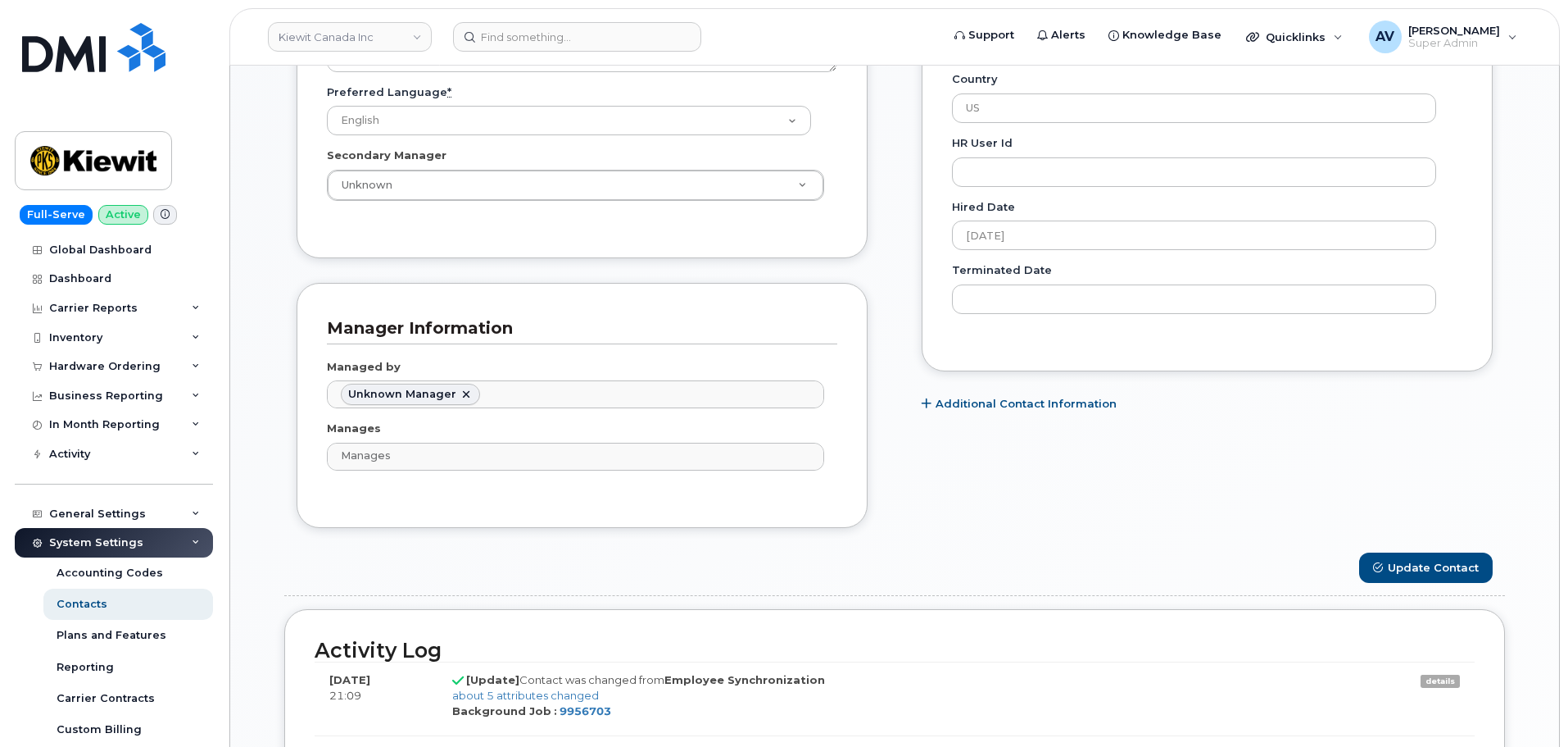
scroll to position [986, 0]
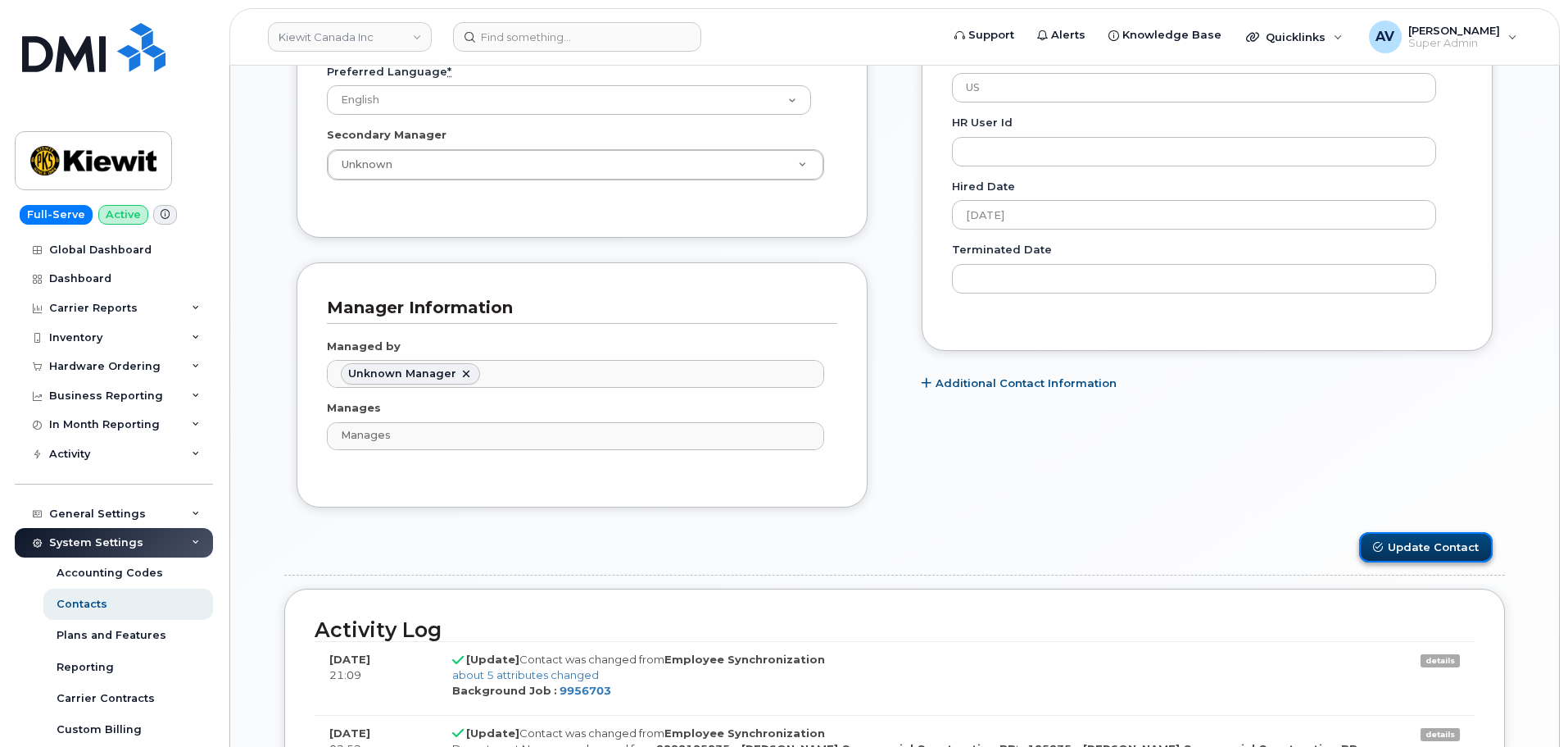
click at [1406, 541] on button "Update Contact" at bounding box center [1426, 547] width 134 height 30
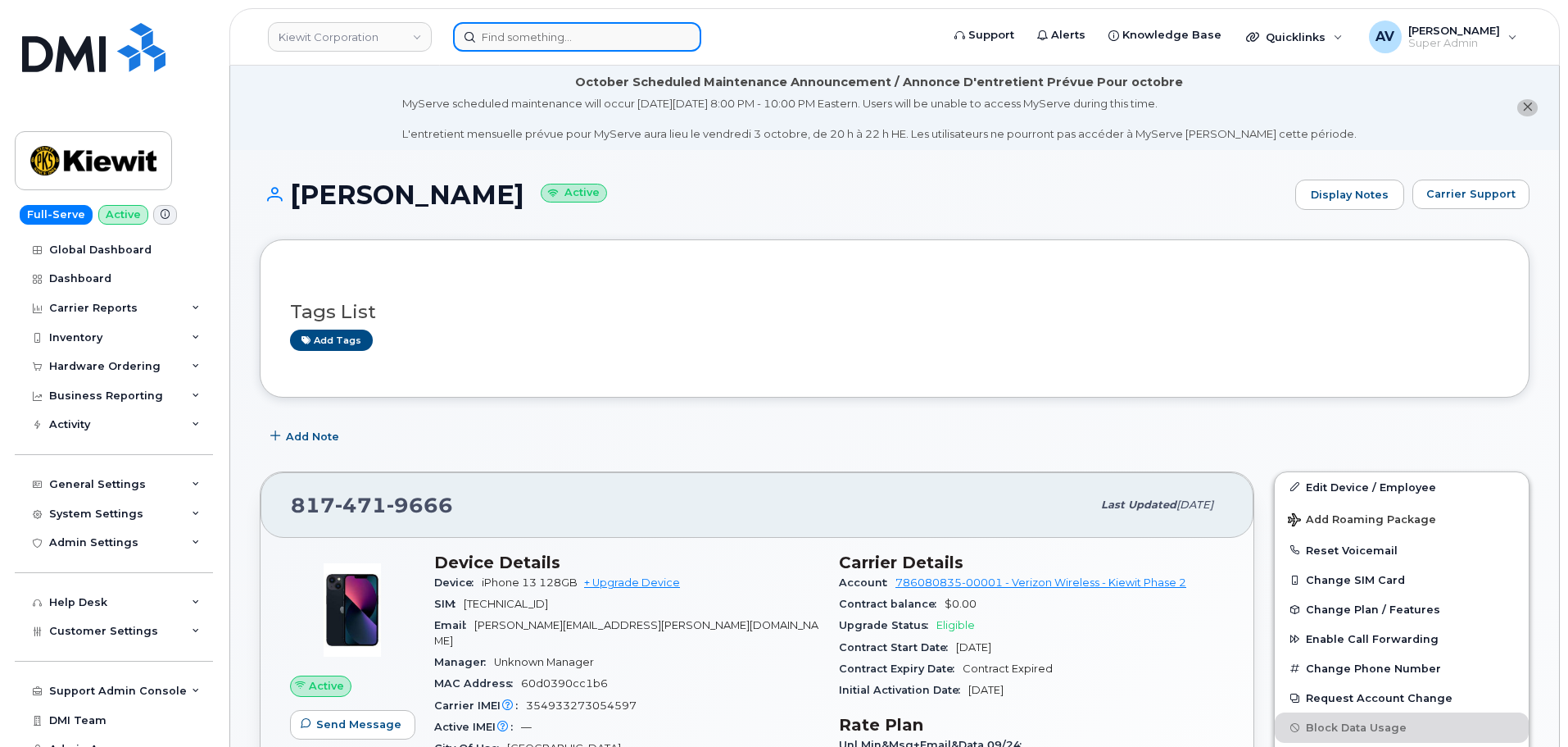
click at [595, 43] on input at bounding box center [577, 37] width 248 height 29
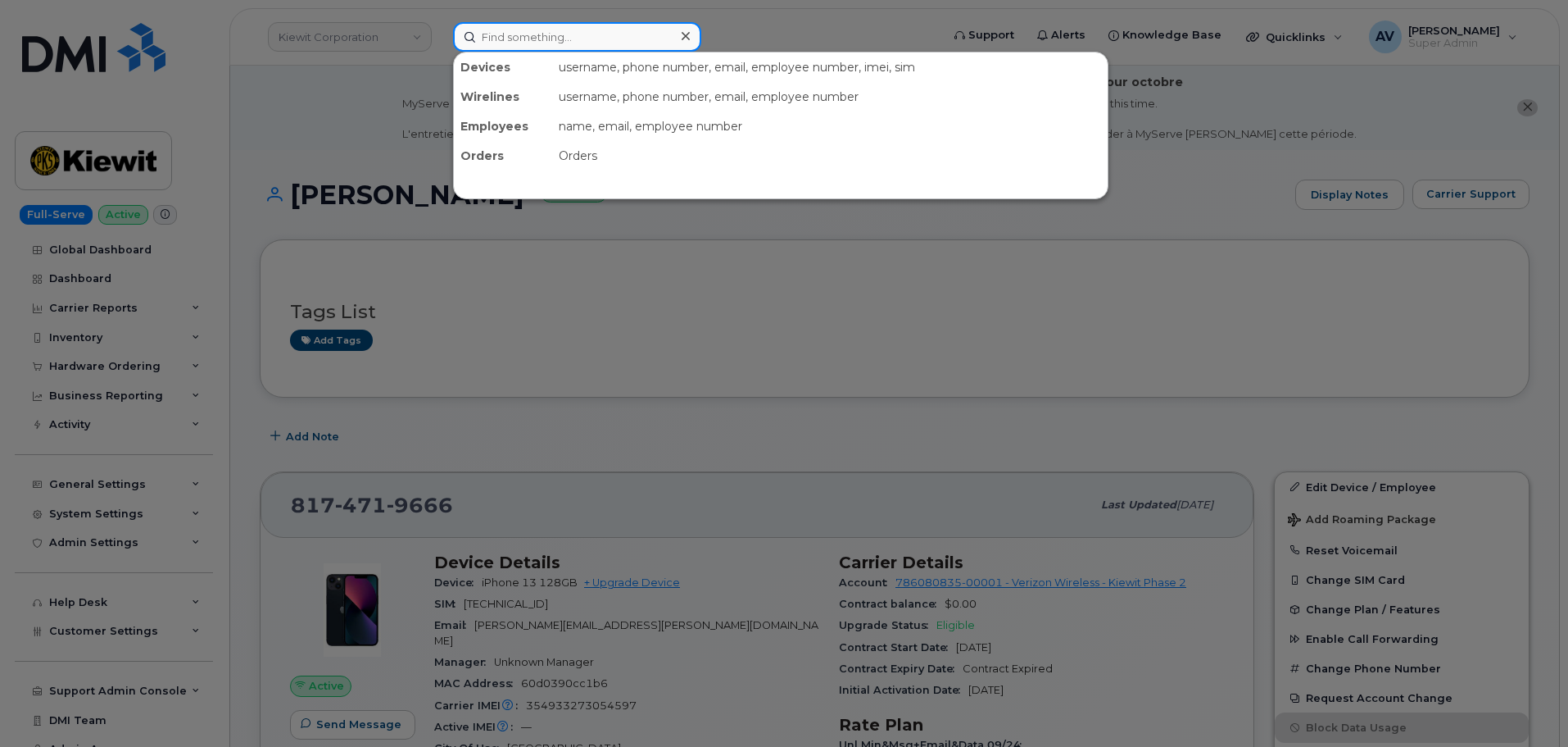
paste input "[PERSON_NAME]"
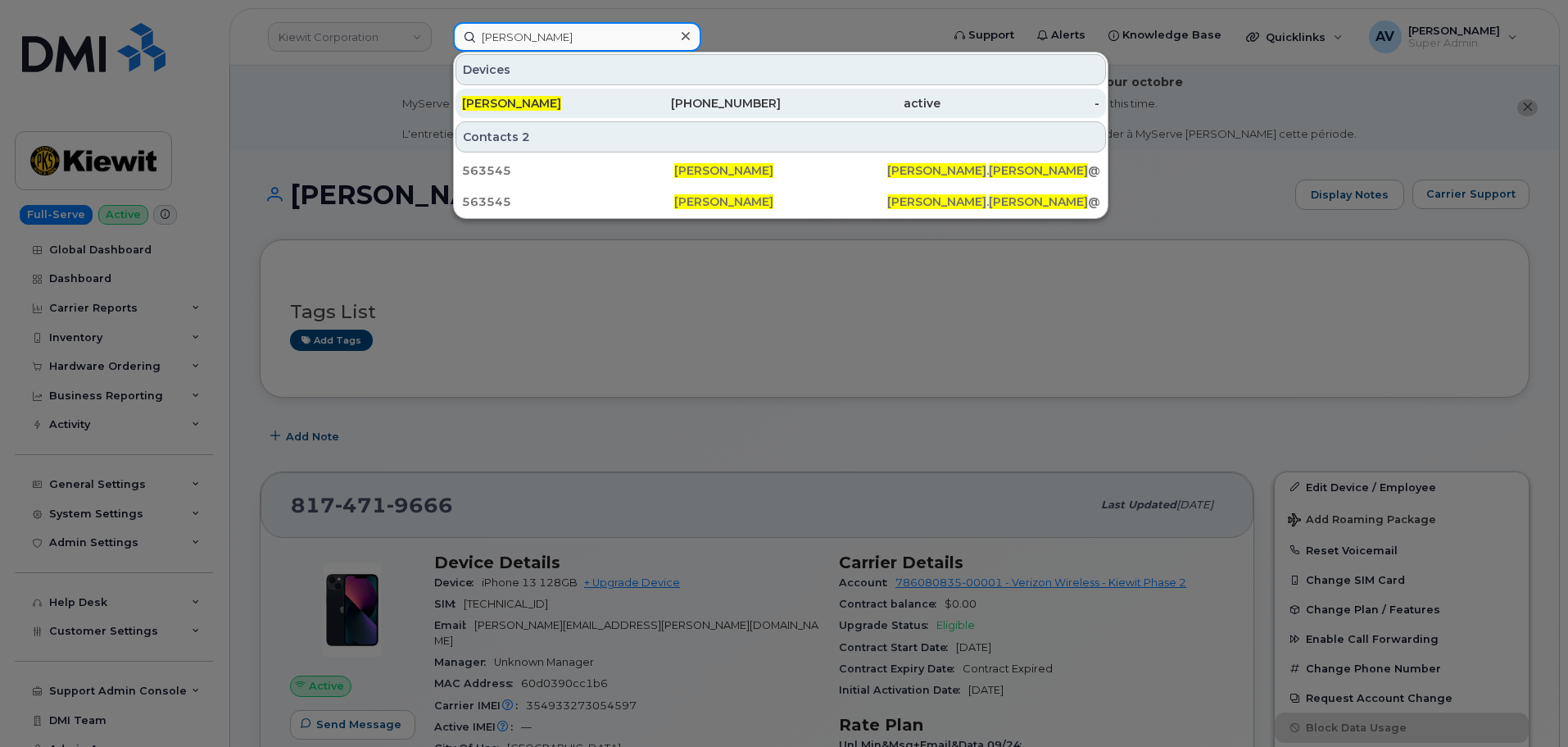
type input "[PERSON_NAME]"
click at [603, 105] on div "[PERSON_NAME]" at bounding box center [542, 103] width 160 height 16
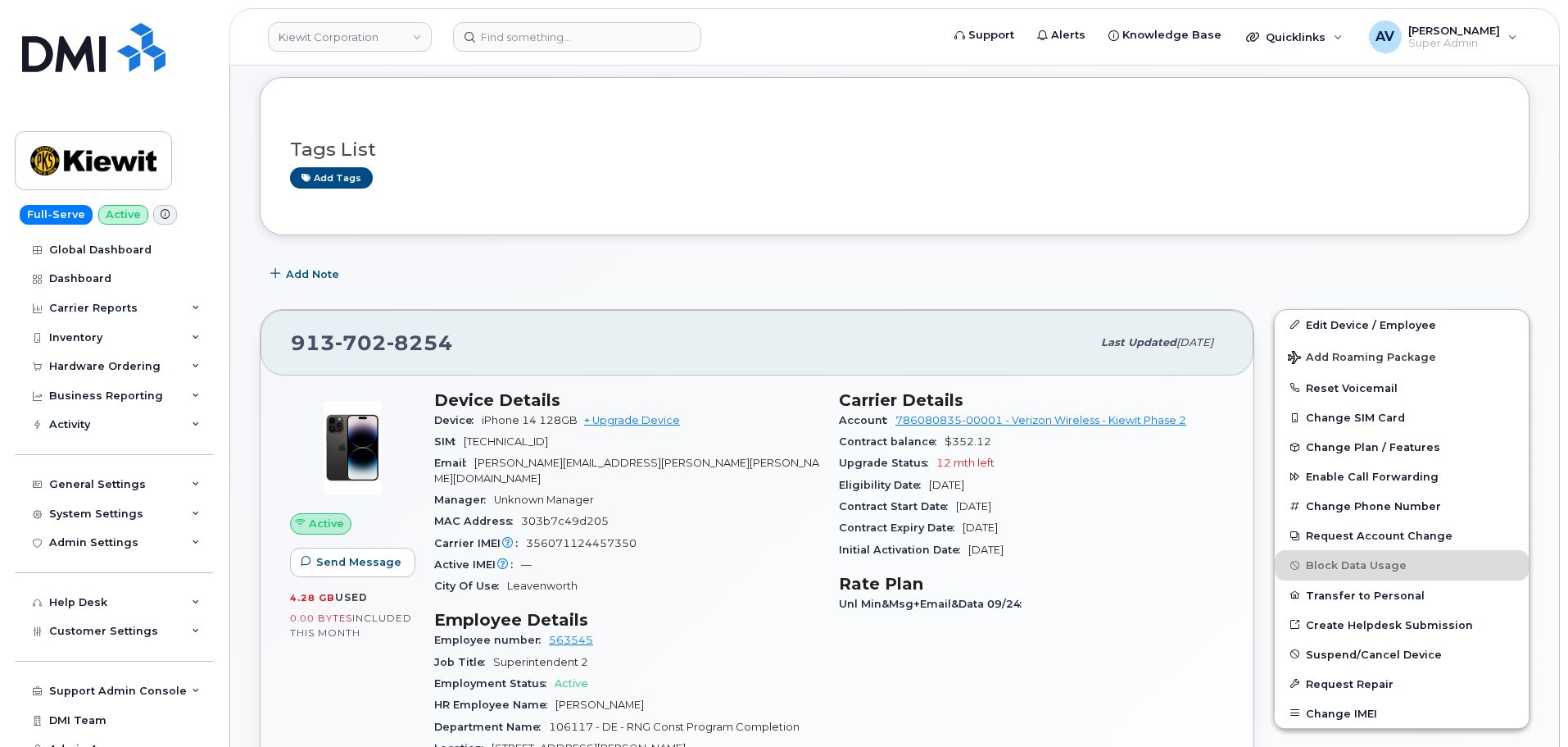
scroll to position [164, 0]
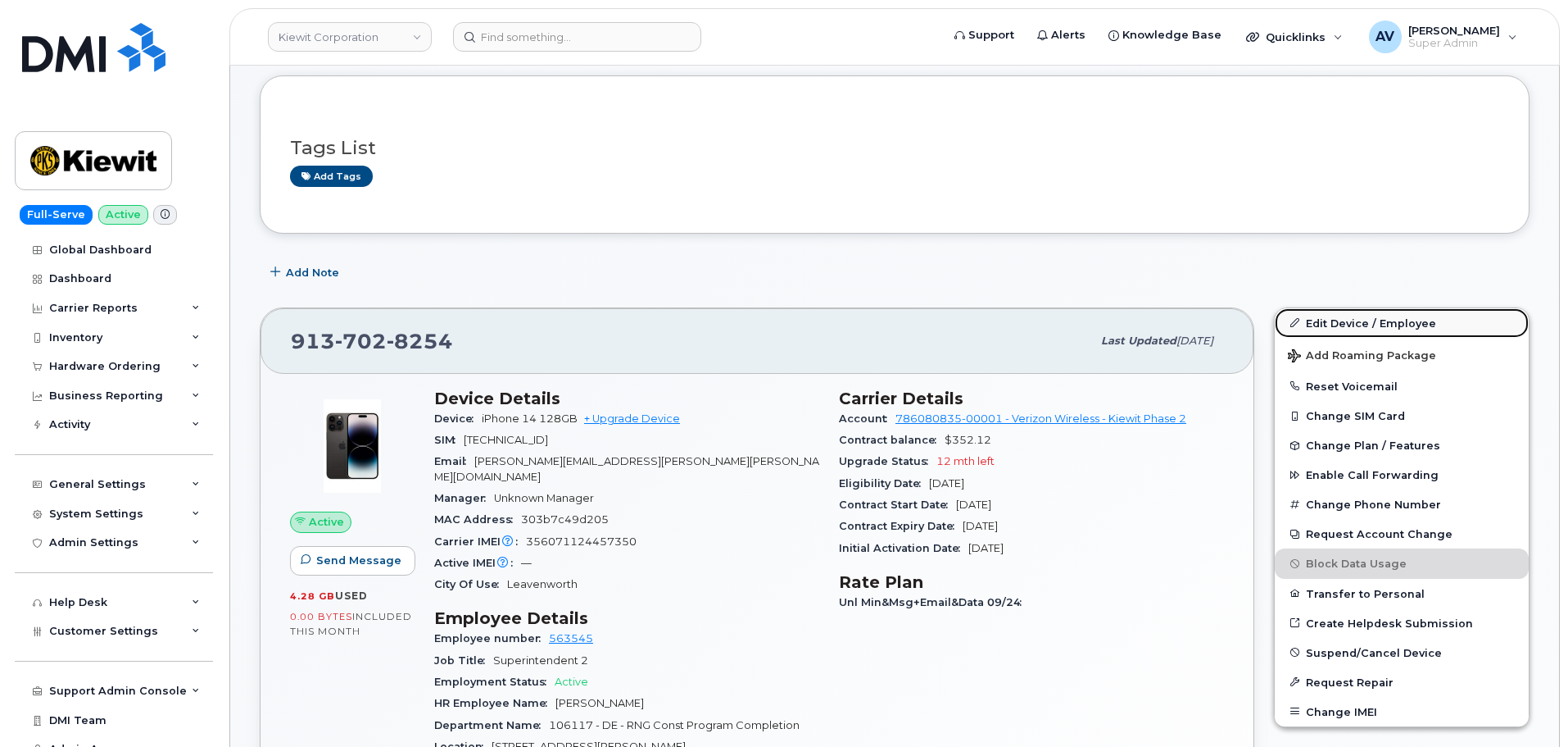
click at [1337, 325] on link "Edit Device / Employee" at bounding box center [1402, 323] width 254 height 29
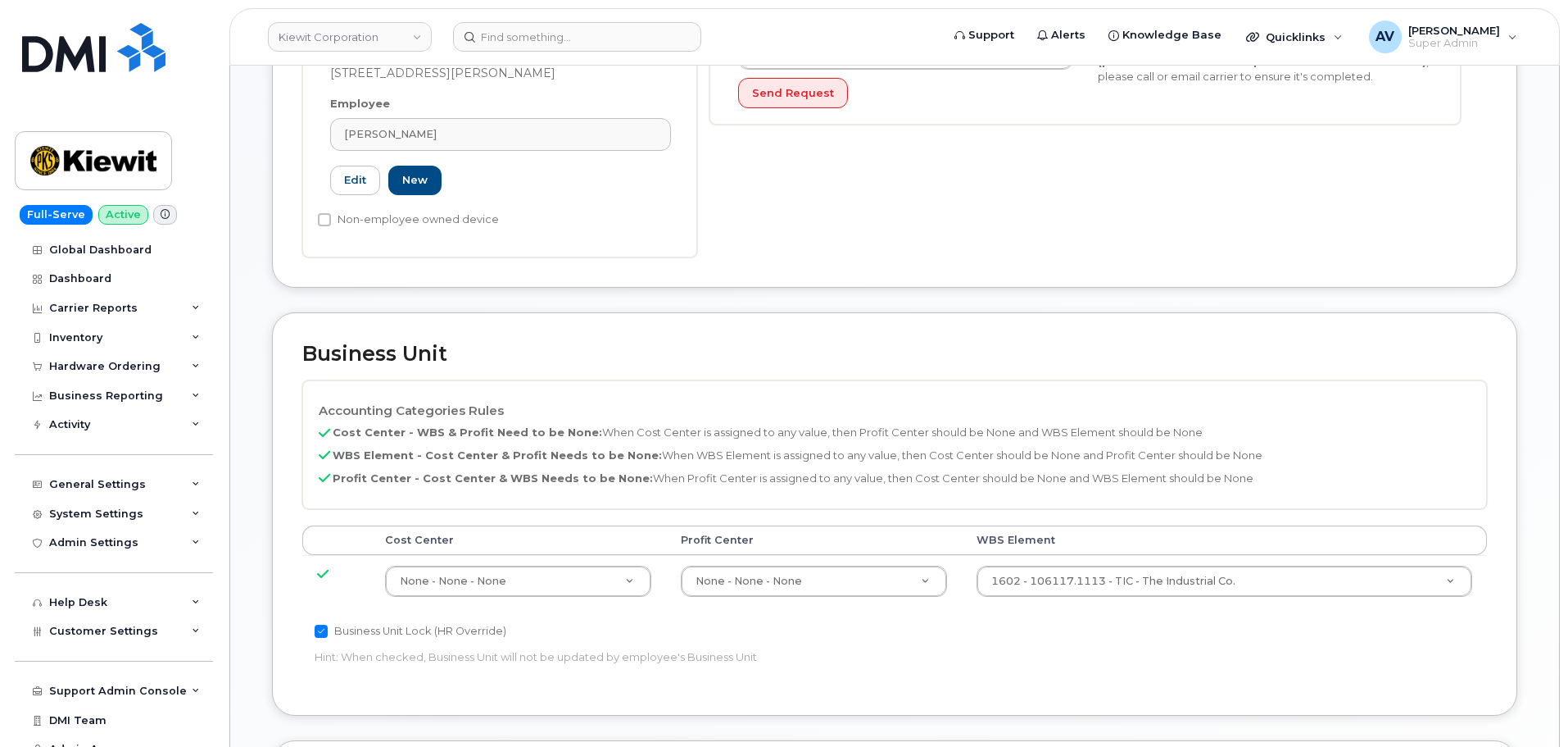
scroll to position [655, 0]
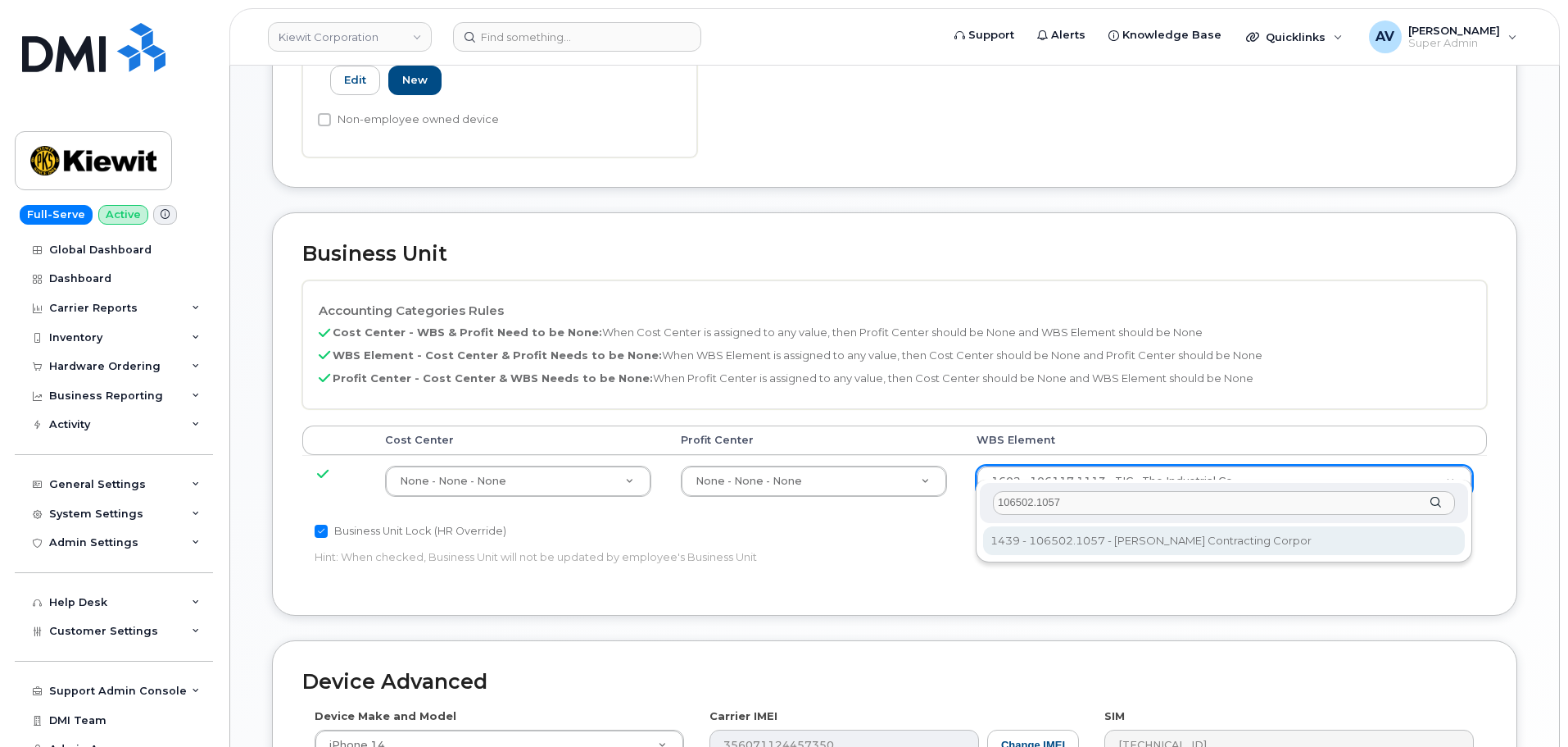
type input "106502.1057"
type input "36019391"
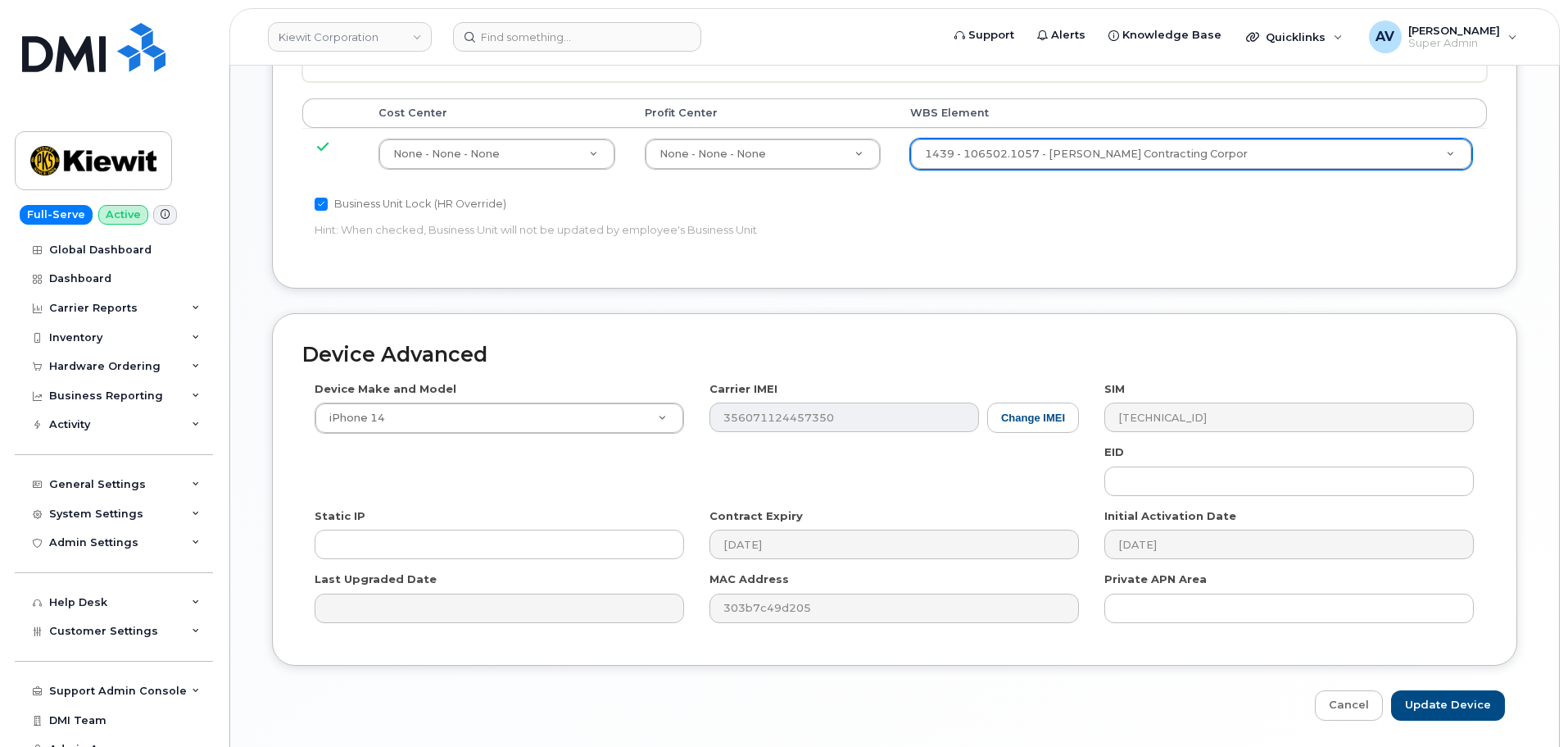
scroll to position [983, 0]
click at [1441, 690] on input "Update Device" at bounding box center [1448, 704] width 114 height 30
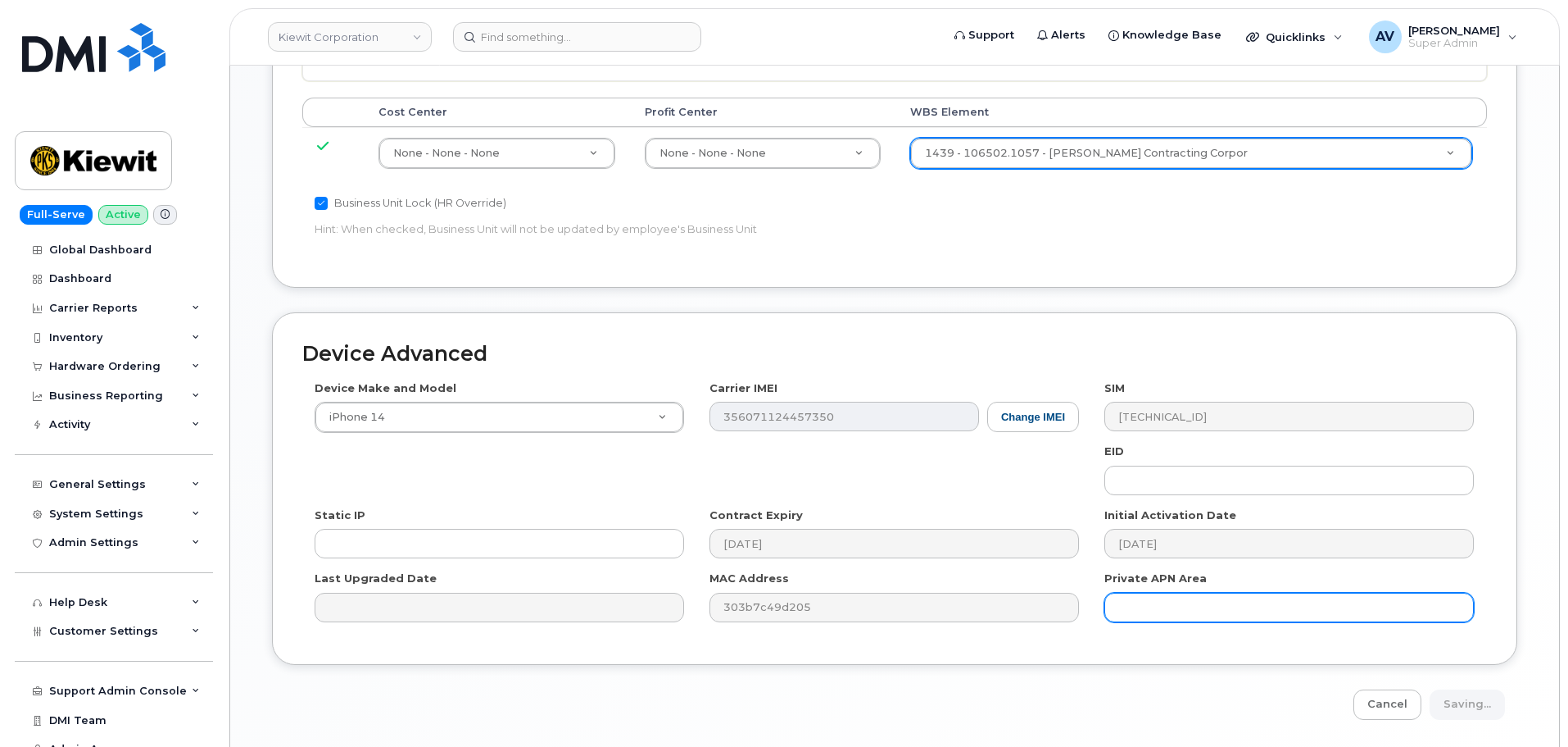
type input "Saving..."
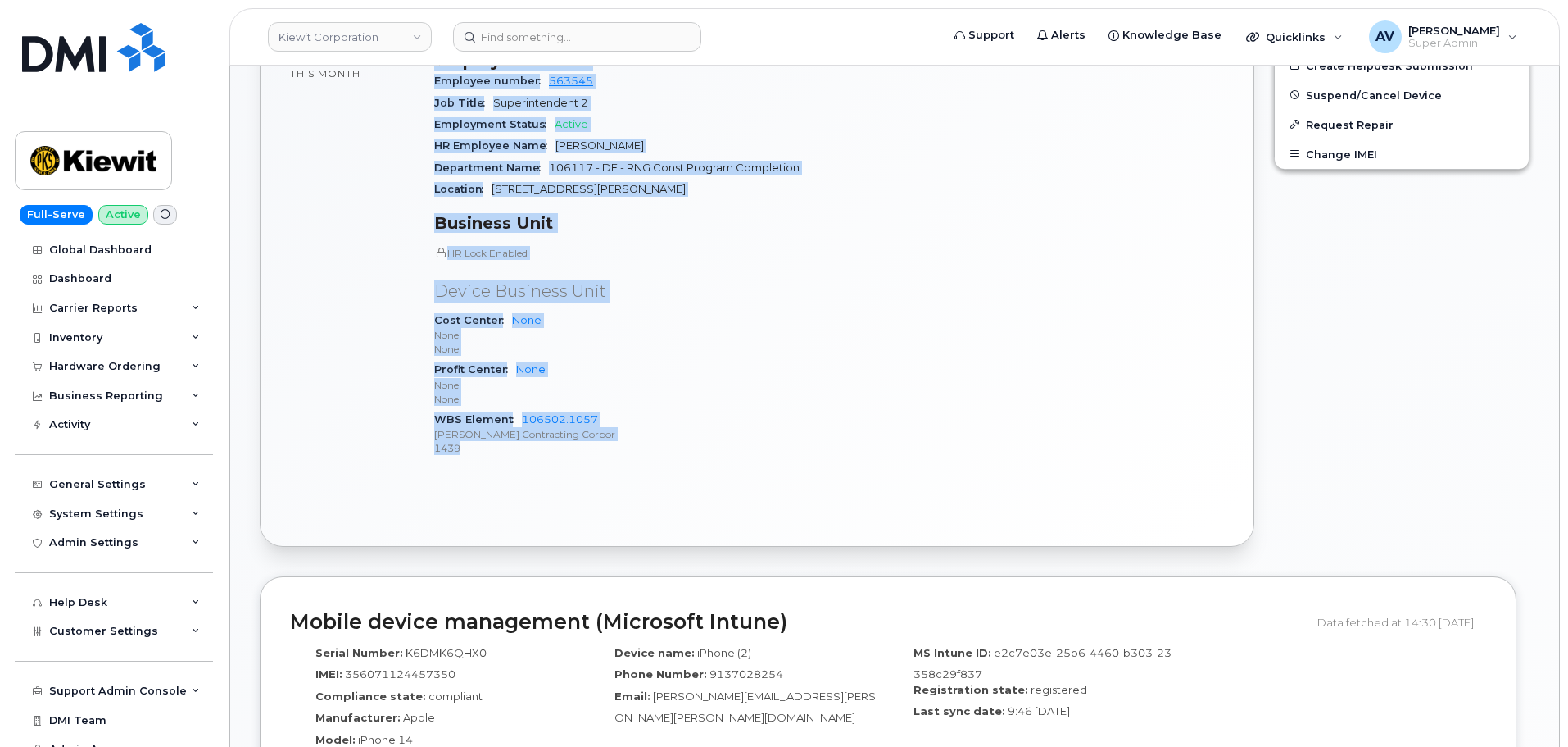
scroll to position [738, 0]
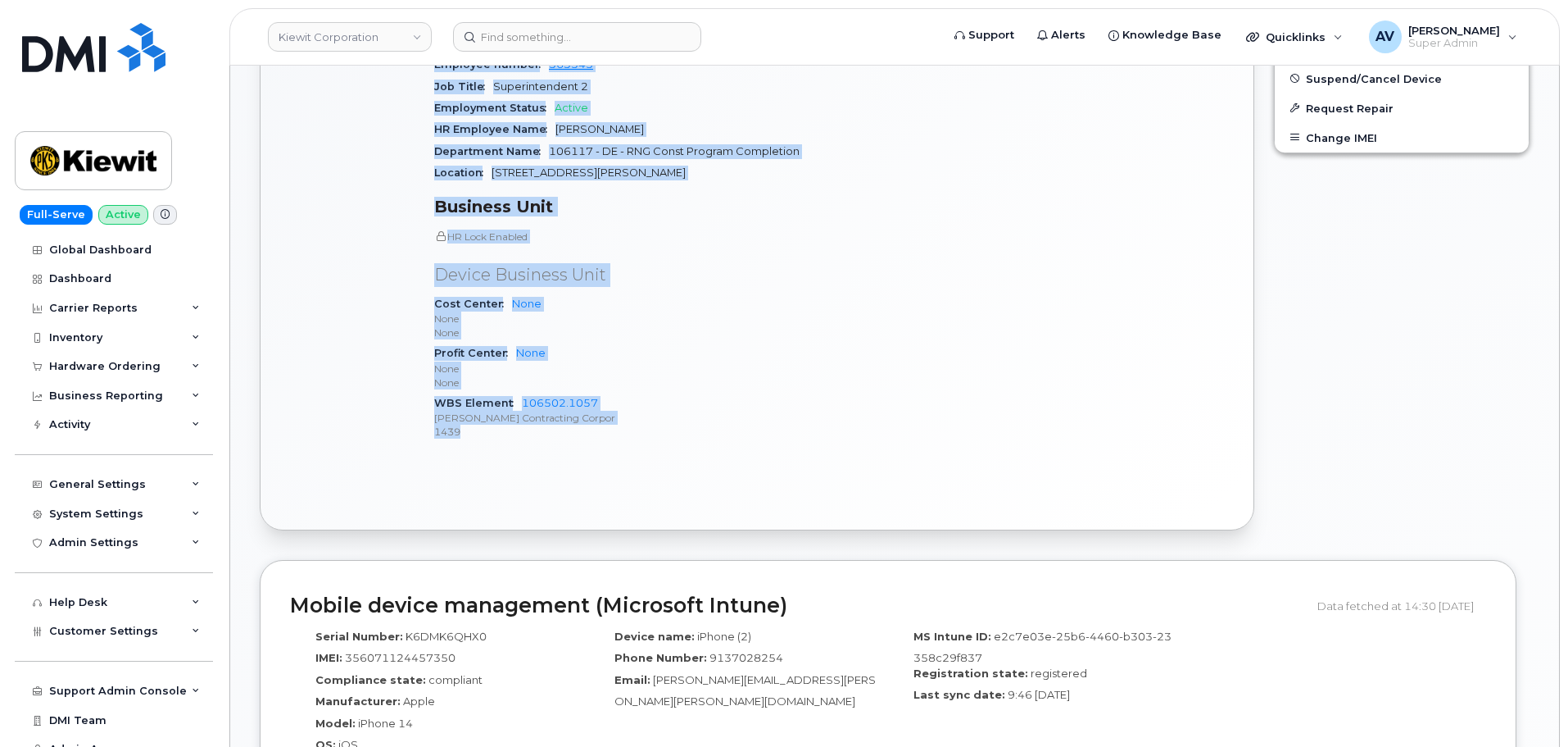
drag, startPoint x: 435, startPoint y: 314, endPoint x: 607, endPoint y: 471, distance: 232.9
click at [607, 471] on div "Active Send Message 4.28 GB  used 0.00 Bytes  included this month Device Detail…" at bounding box center [757, 165] width 993 height 730
copy div "Device Details Device iPhone 14 128GB + Upgrade Device SIM 89148000011033309970…"
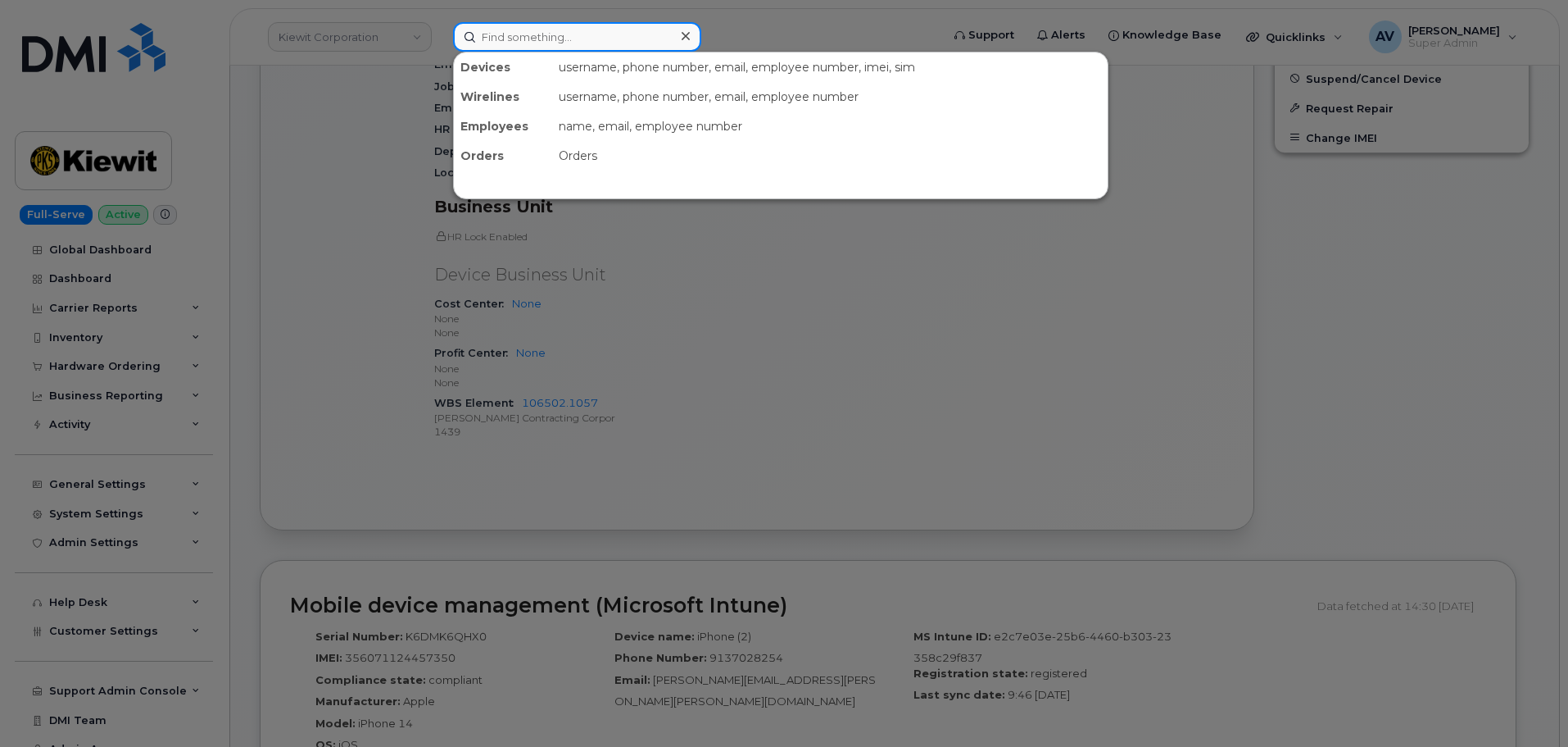
click at [643, 35] on input at bounding box center [577, 37] width 248 height 29
paste input "[PERSON_NAME]"
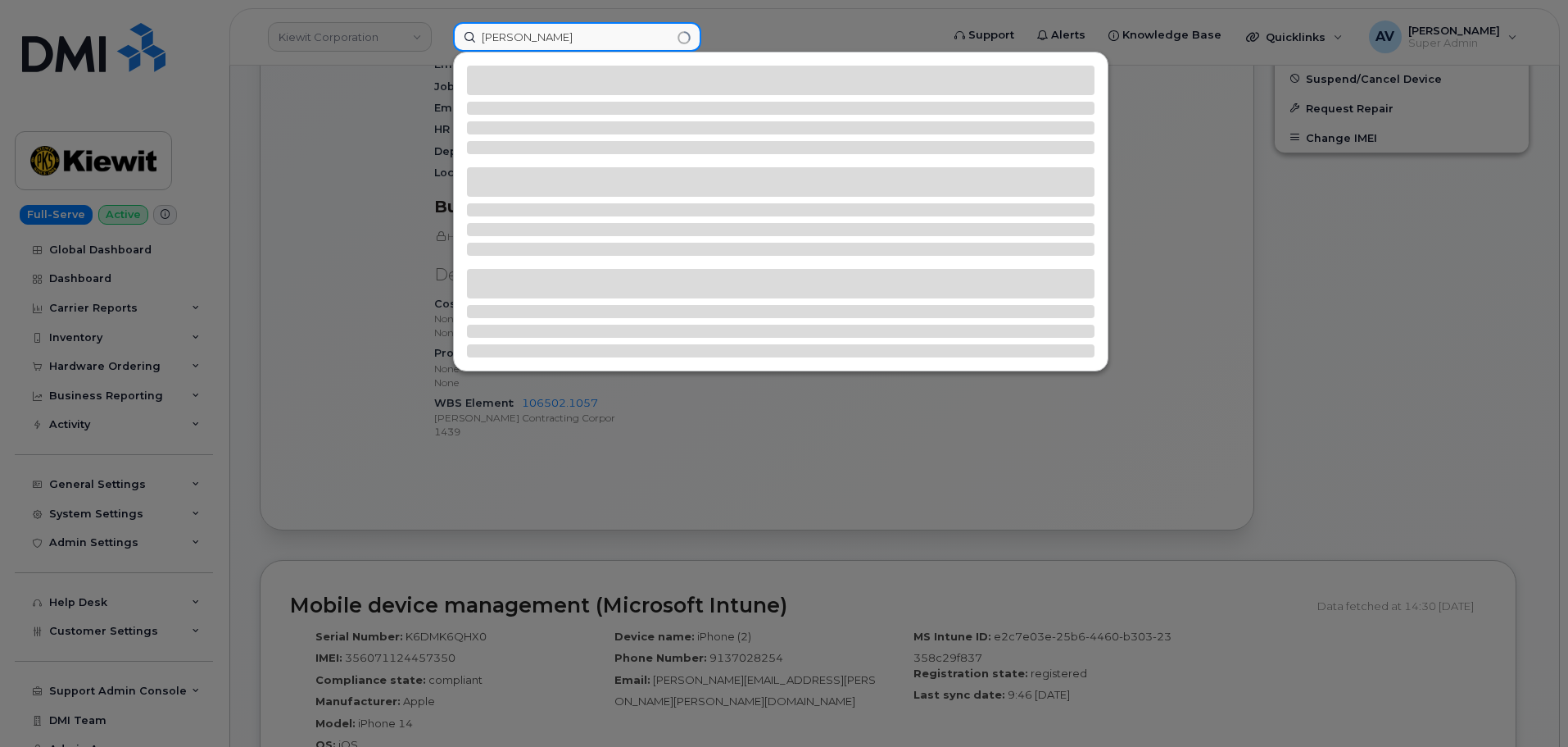
type input "[PERSON_NAME]"
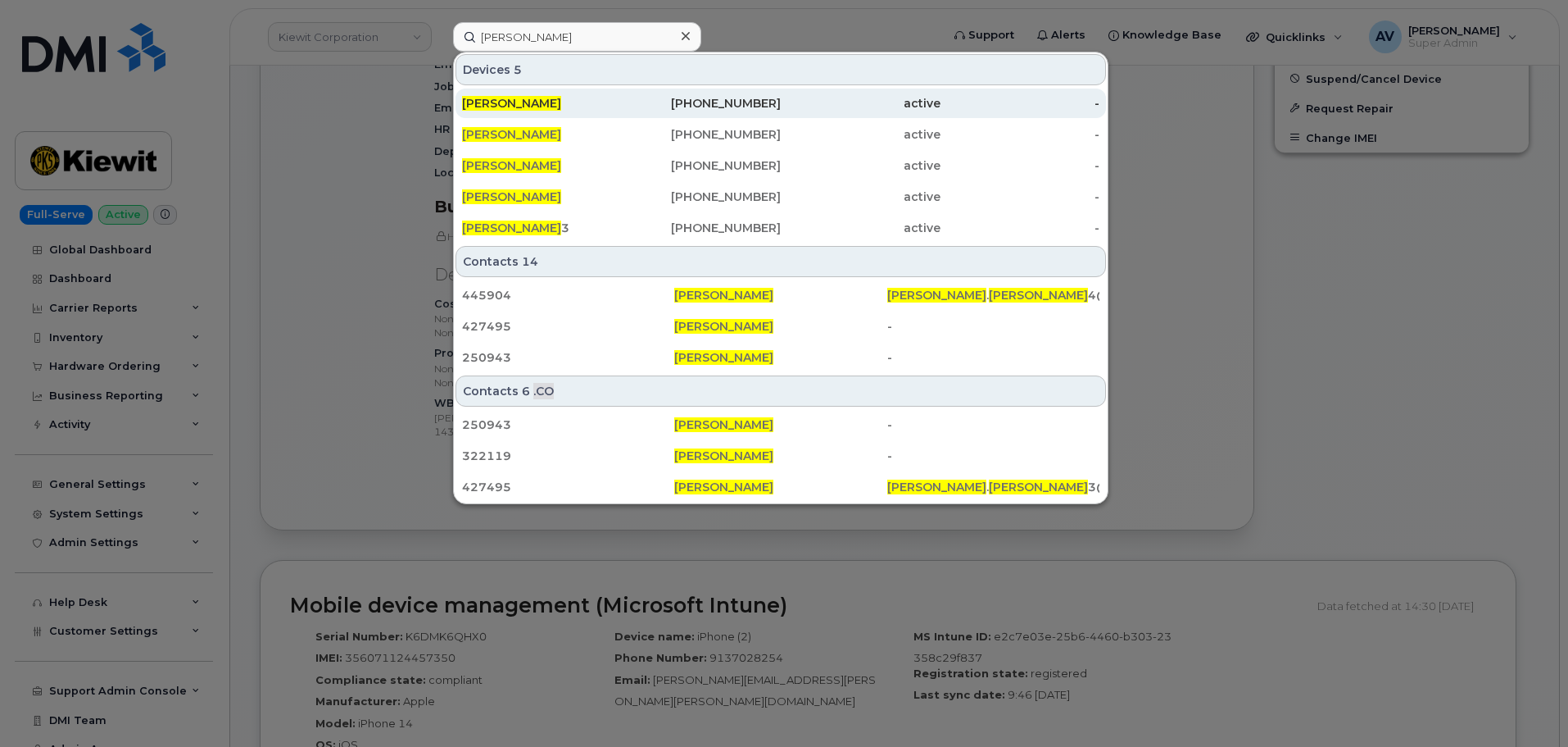
click at [679, 99] on div "916-666-2018" at bounding box center [701, 103] width 160 height 16
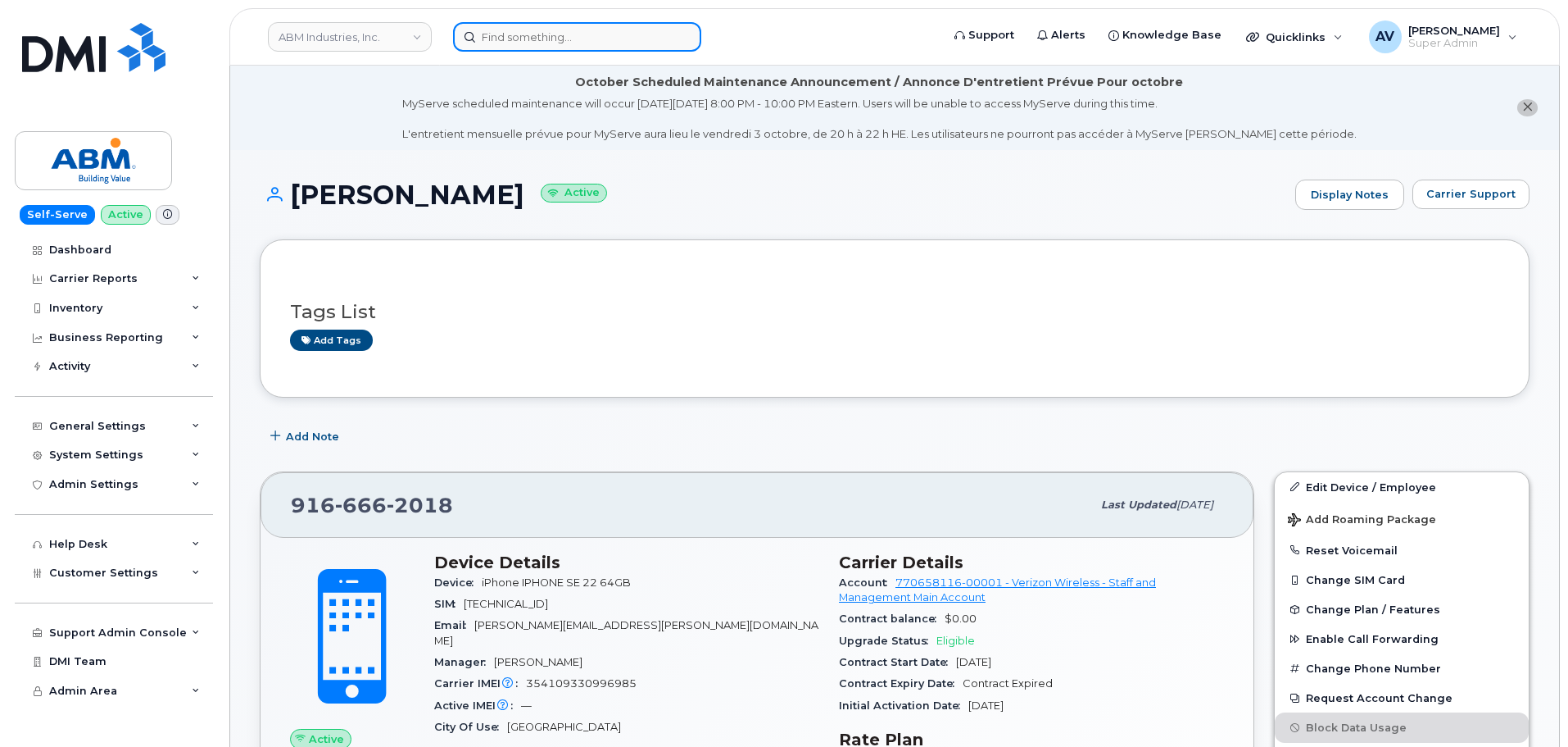
click at [621, 33] on input at bounding box center [577, 37] width 248 height 29
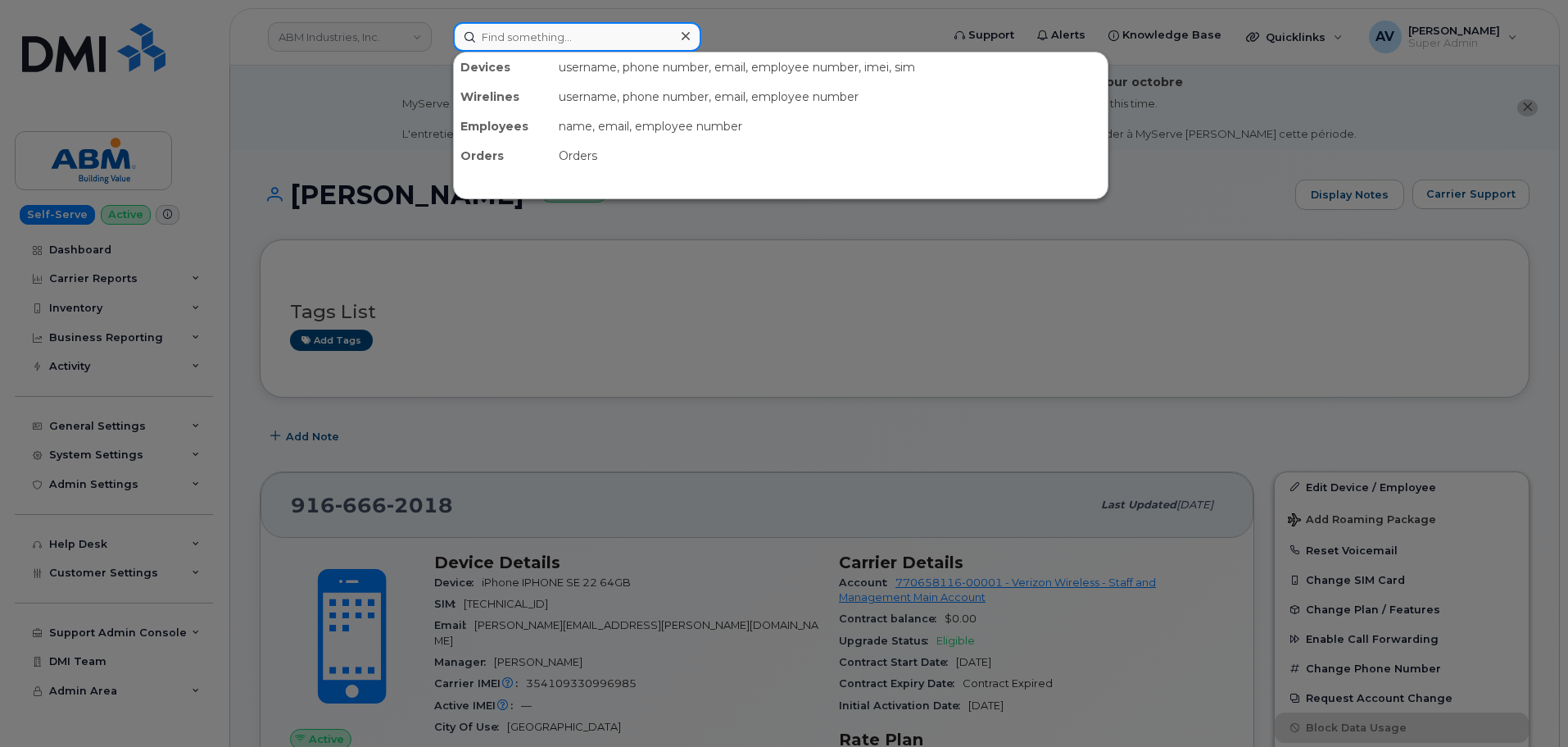
paste input "[PERSON_NAME]"
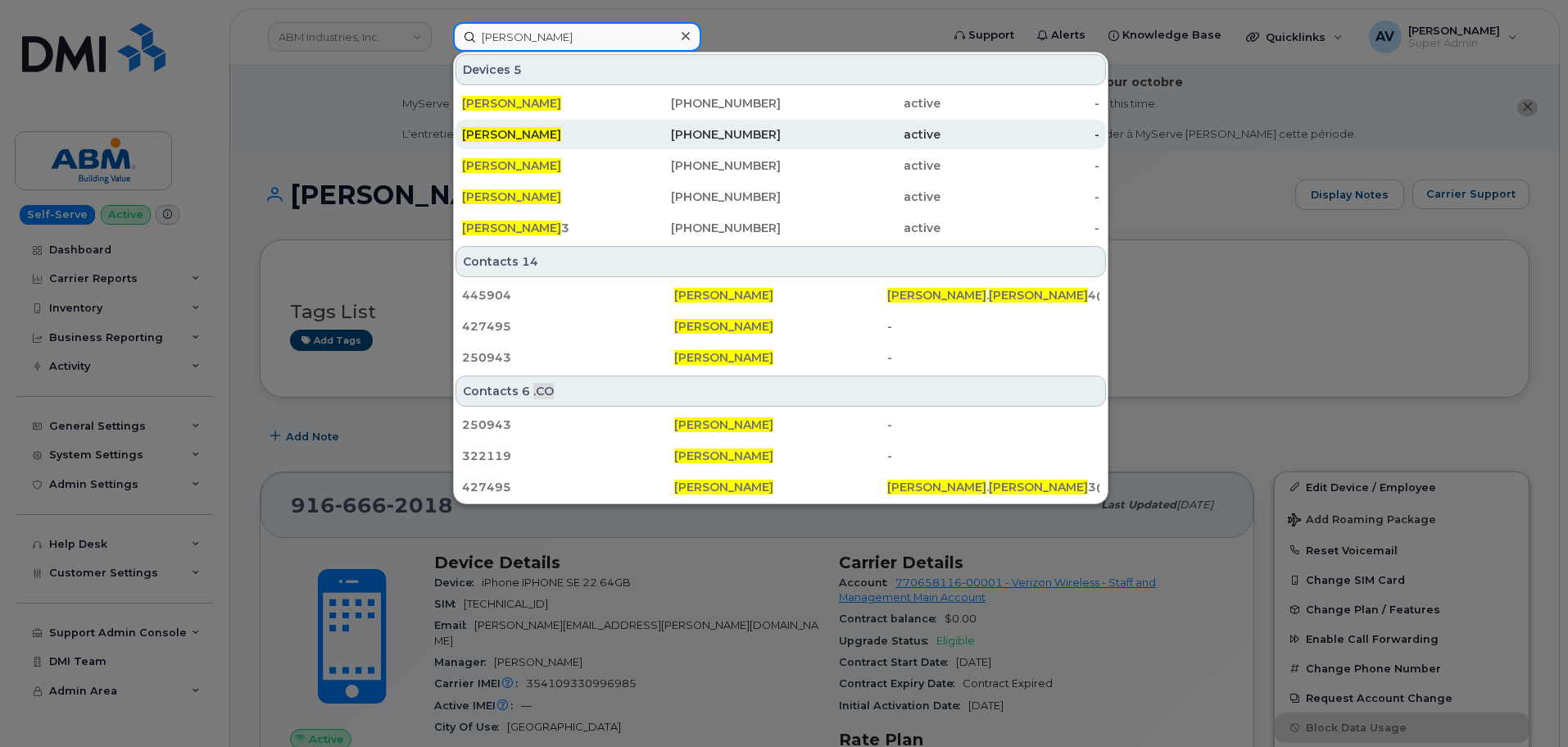
type input "[PERSON_NAME]"
click at [638, 128] on div "337-605-0484" at bounding box center [701, 134] width 160 height 16
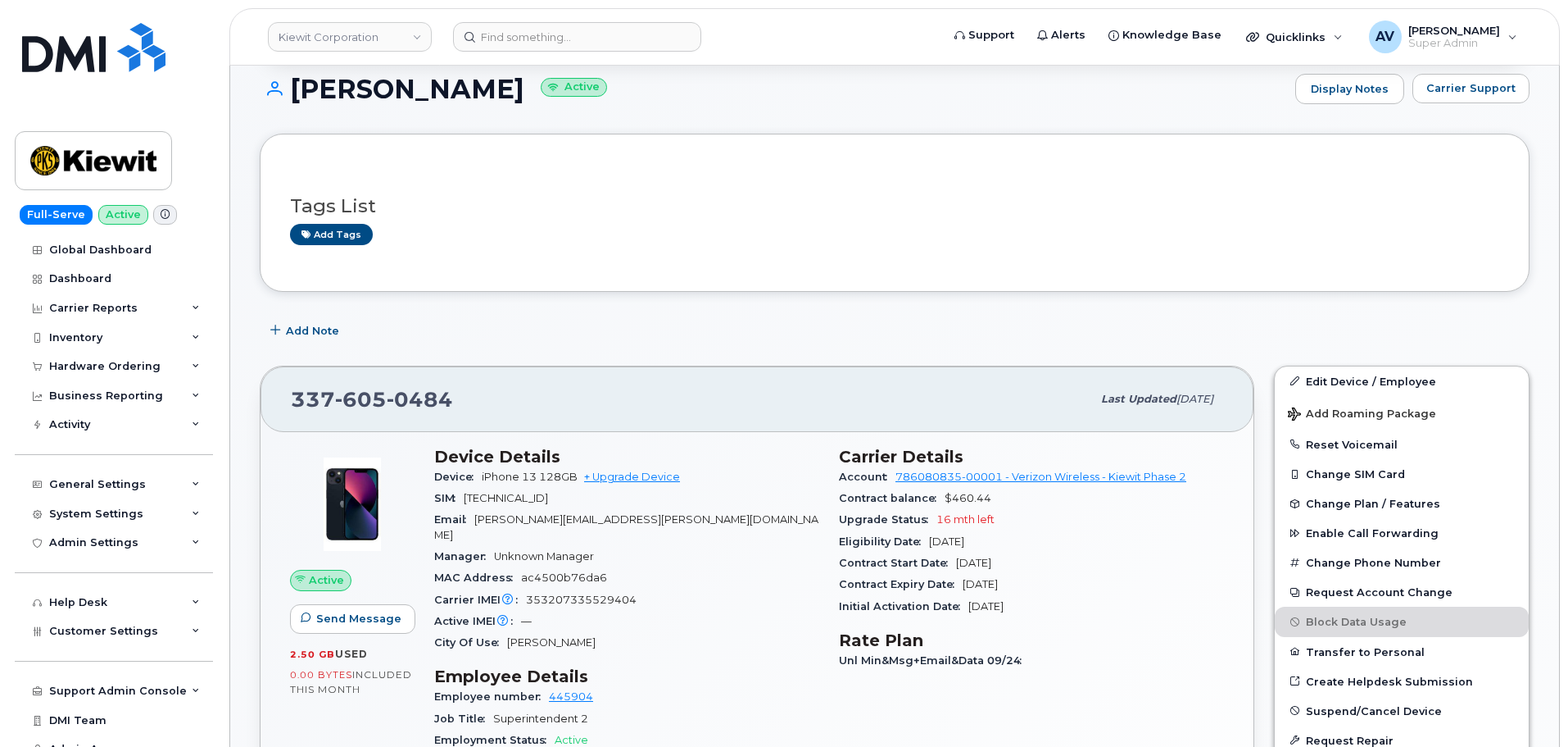
scroll to position [246, 0]
click at [1313, 381] on link "Edit Device / Employee" at bounding box center [1402, 380] width 254 height 29
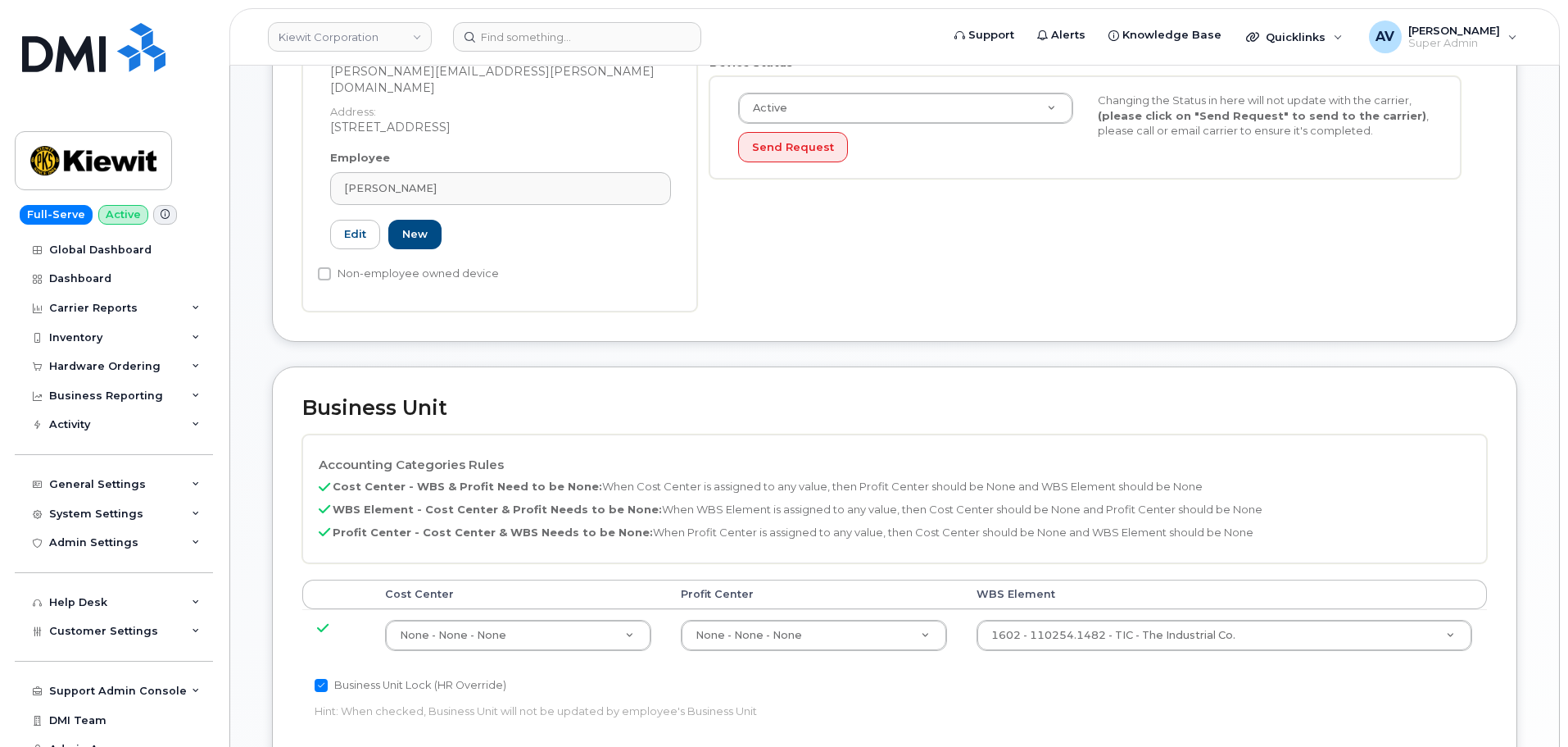
scroll to position [574, 0]
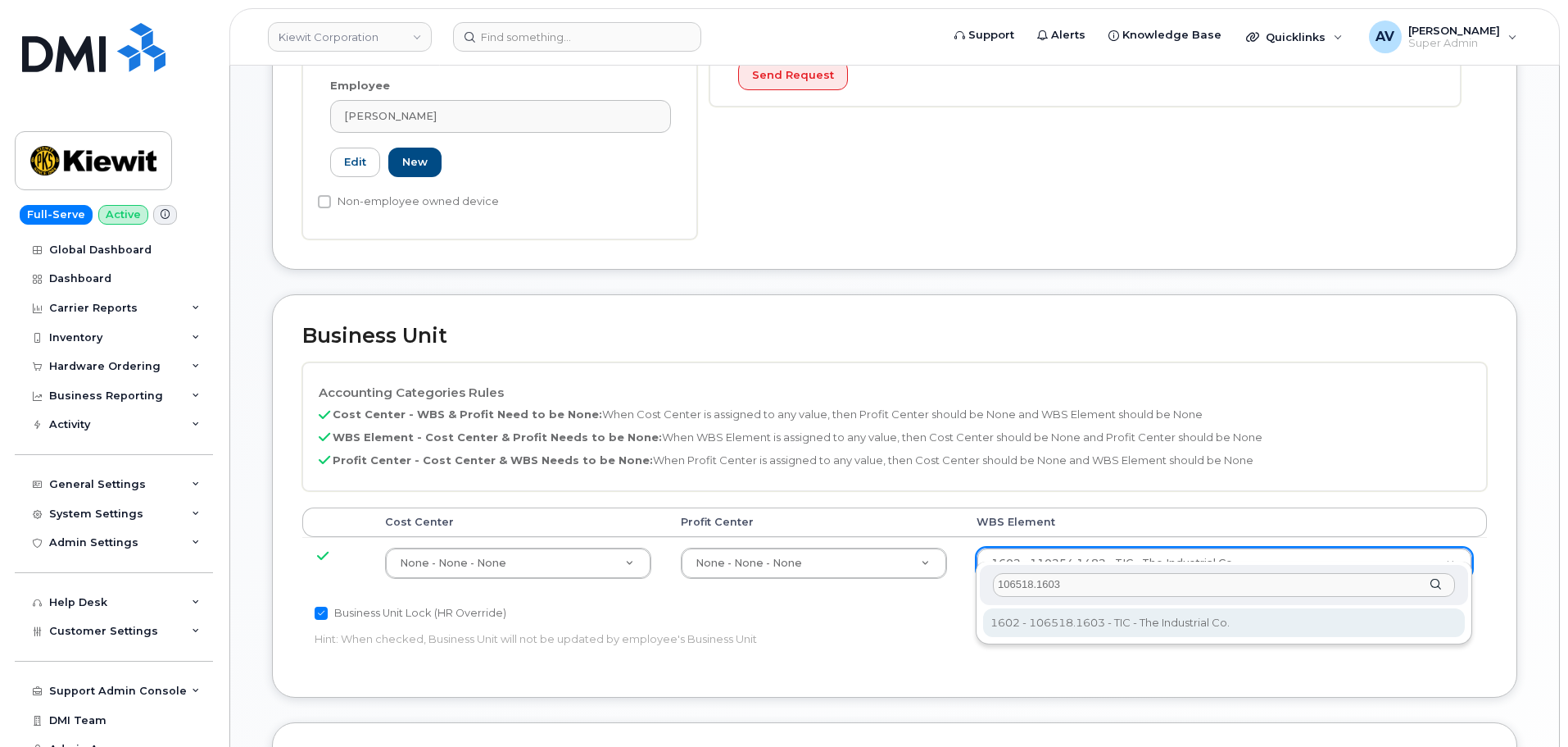
type input "106518.1603"
type input "36058821"
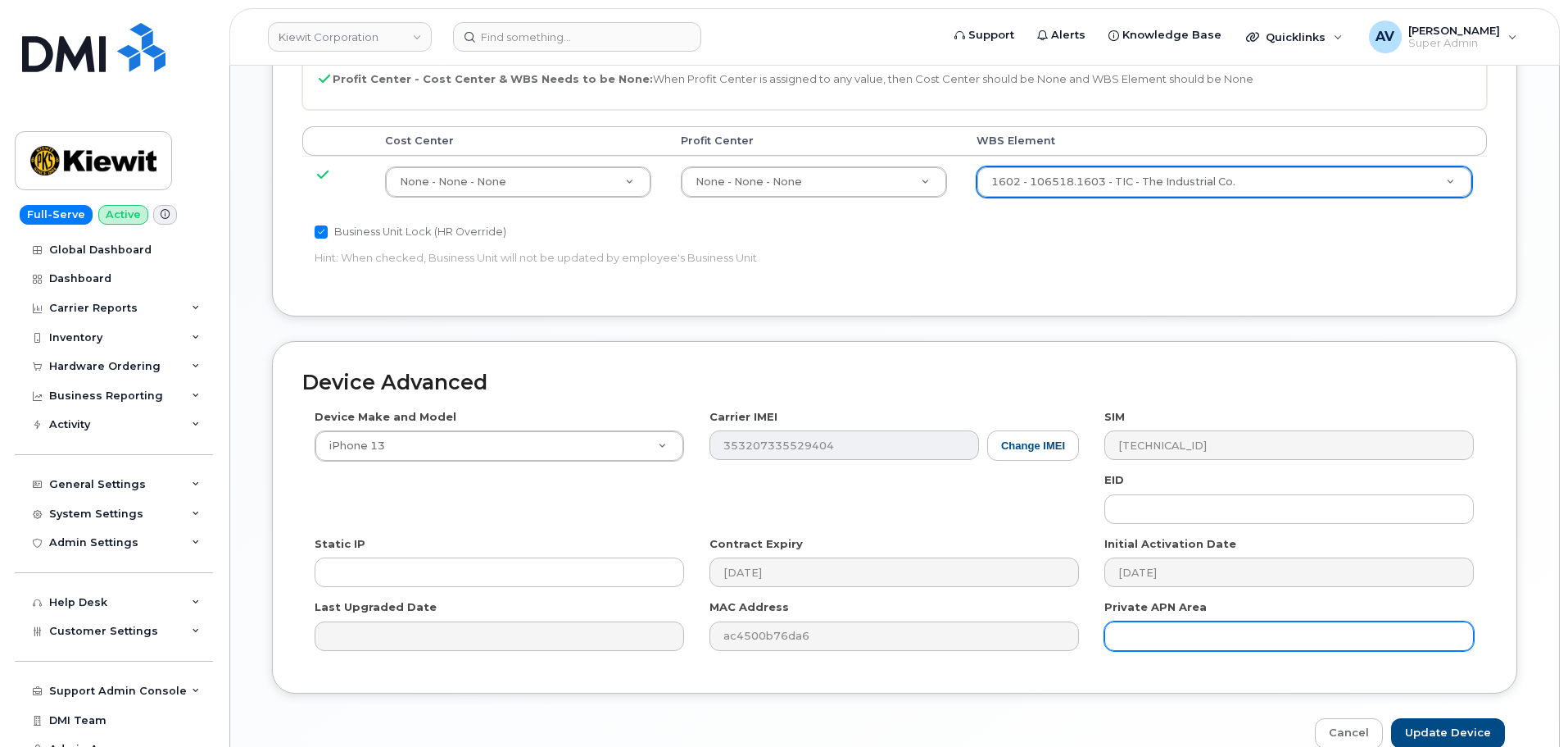
scroll to position [1022, 0]
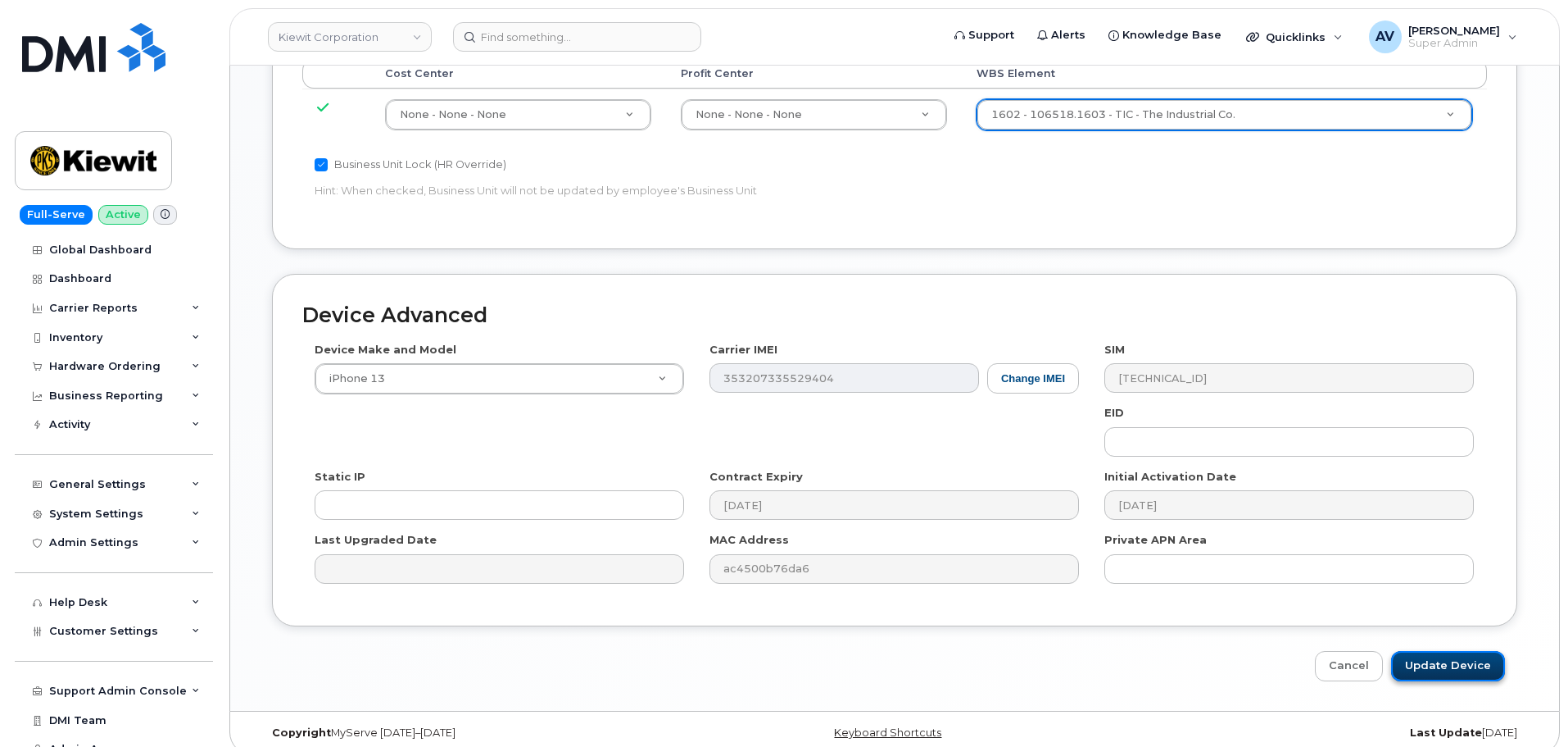
click at [1451, 654] on input "Update Device" at bounding box center [1448, 666] width 114 height 30
type input "Saving..."
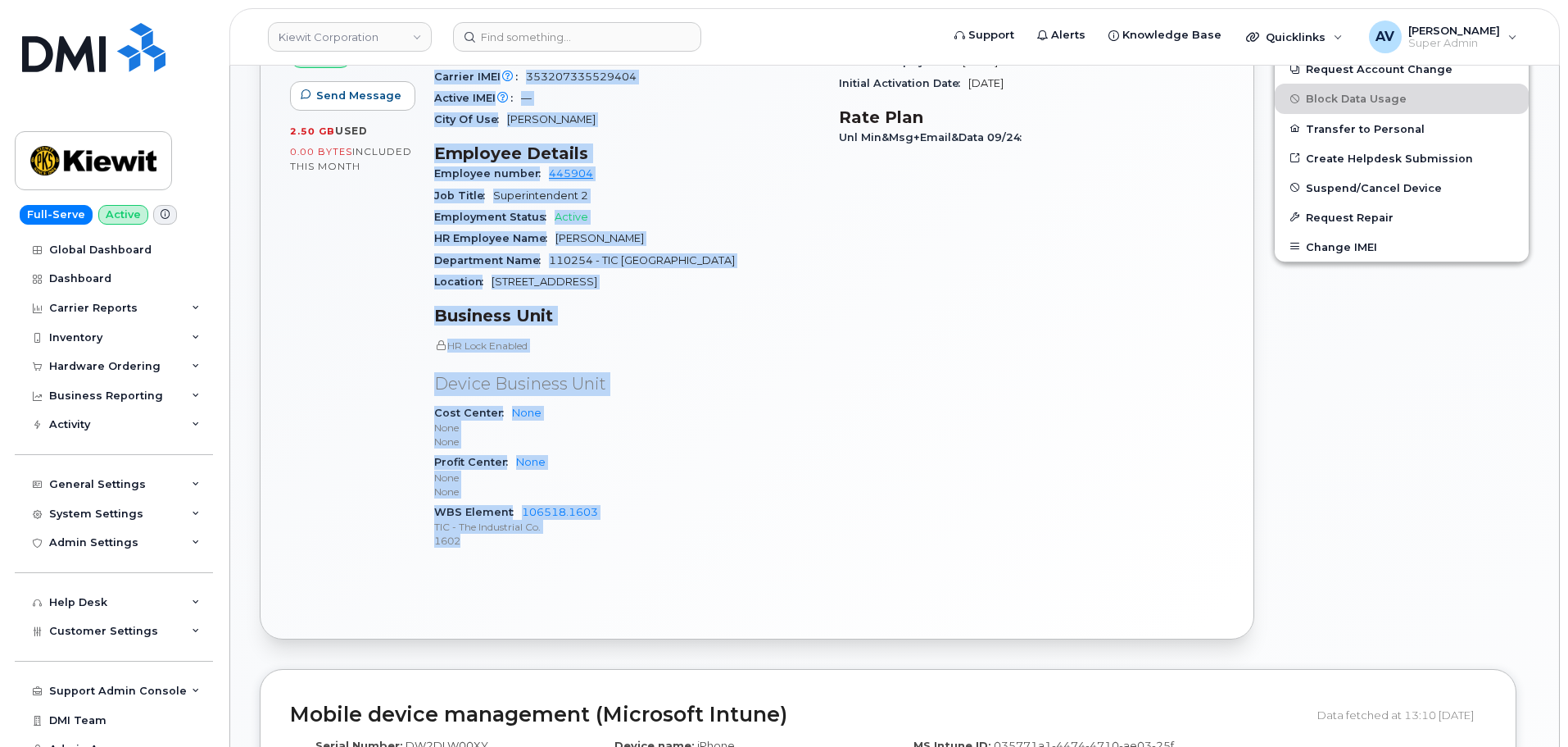
scroll to position [820, 0]
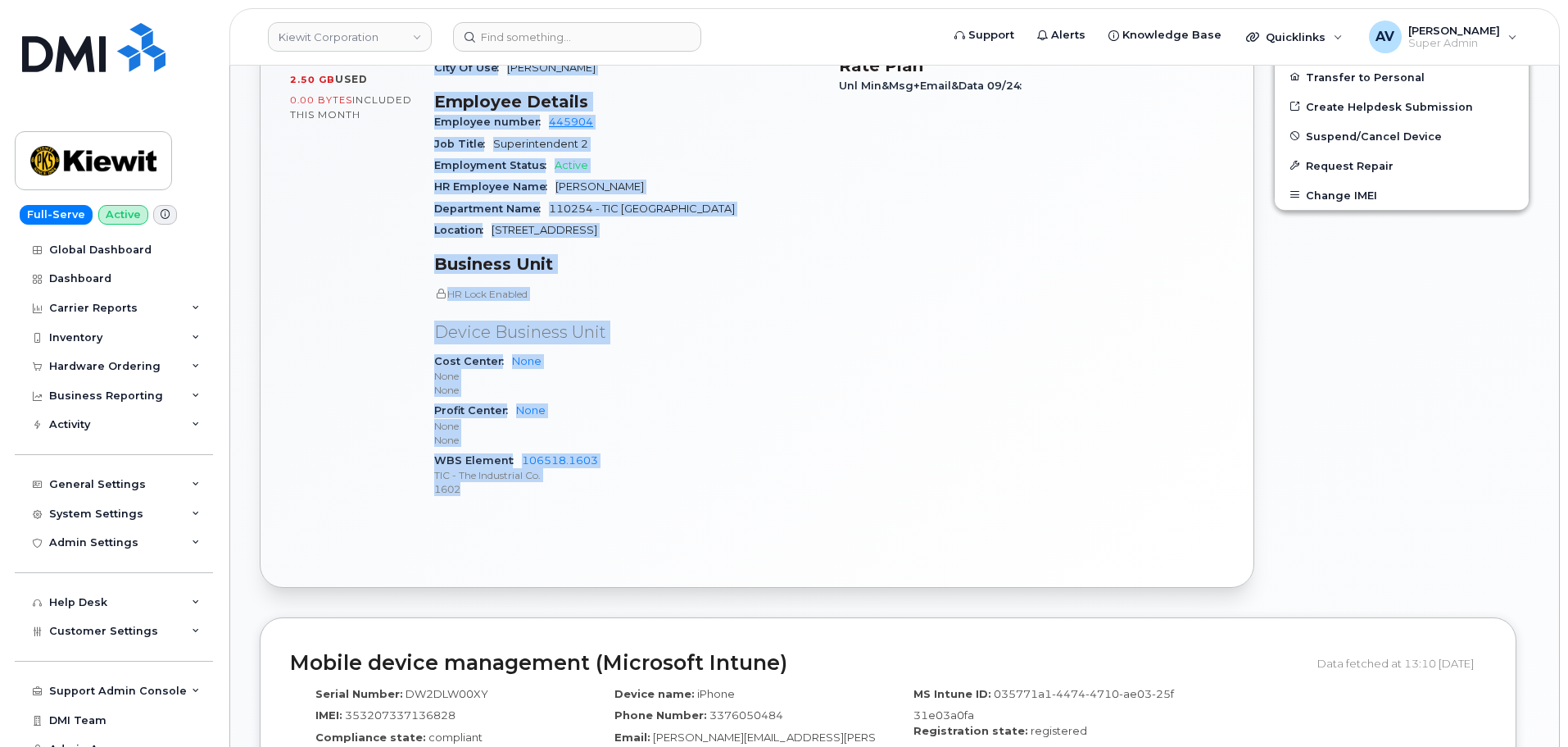
drag, startPoint x: 436, startPoint y: 370, endPoint x: 517, endPoint y: 494, distance: 148.1
click at [517, 494] on div "Device Details Device iPhone 13 128GB + Upgrade Device SIM [TECHNICAL_ID] Email…" at bounding box center [627, 192] width 405 height 660
copy div "Device Details Device iPhone 13 128GB + Upgrade Device SIM [TECHNICAL_ID] Email…"
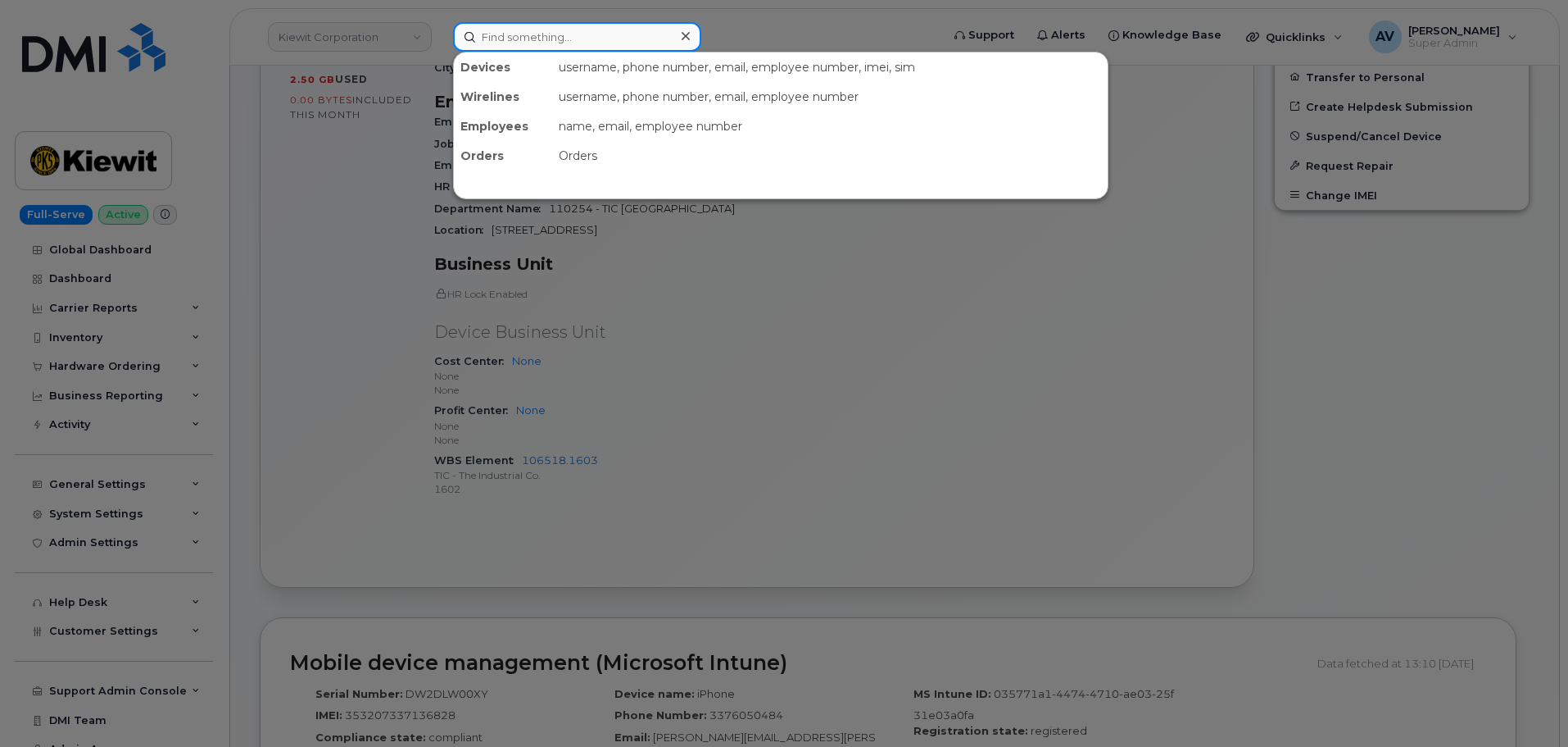
click at [582, 42] on input at bounding box center [577, 37] width 248 height 29
paste input "64545"
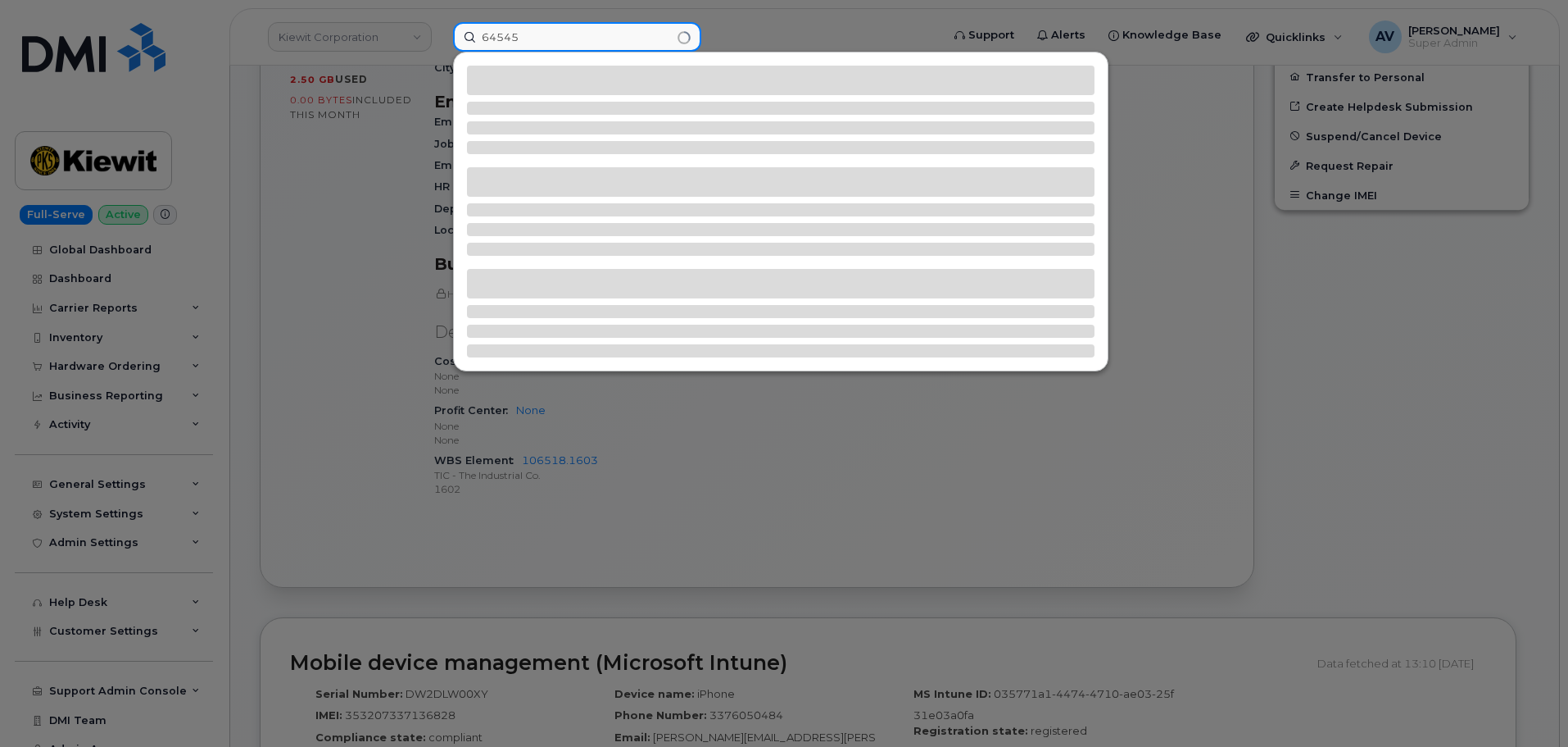
type input "64545"
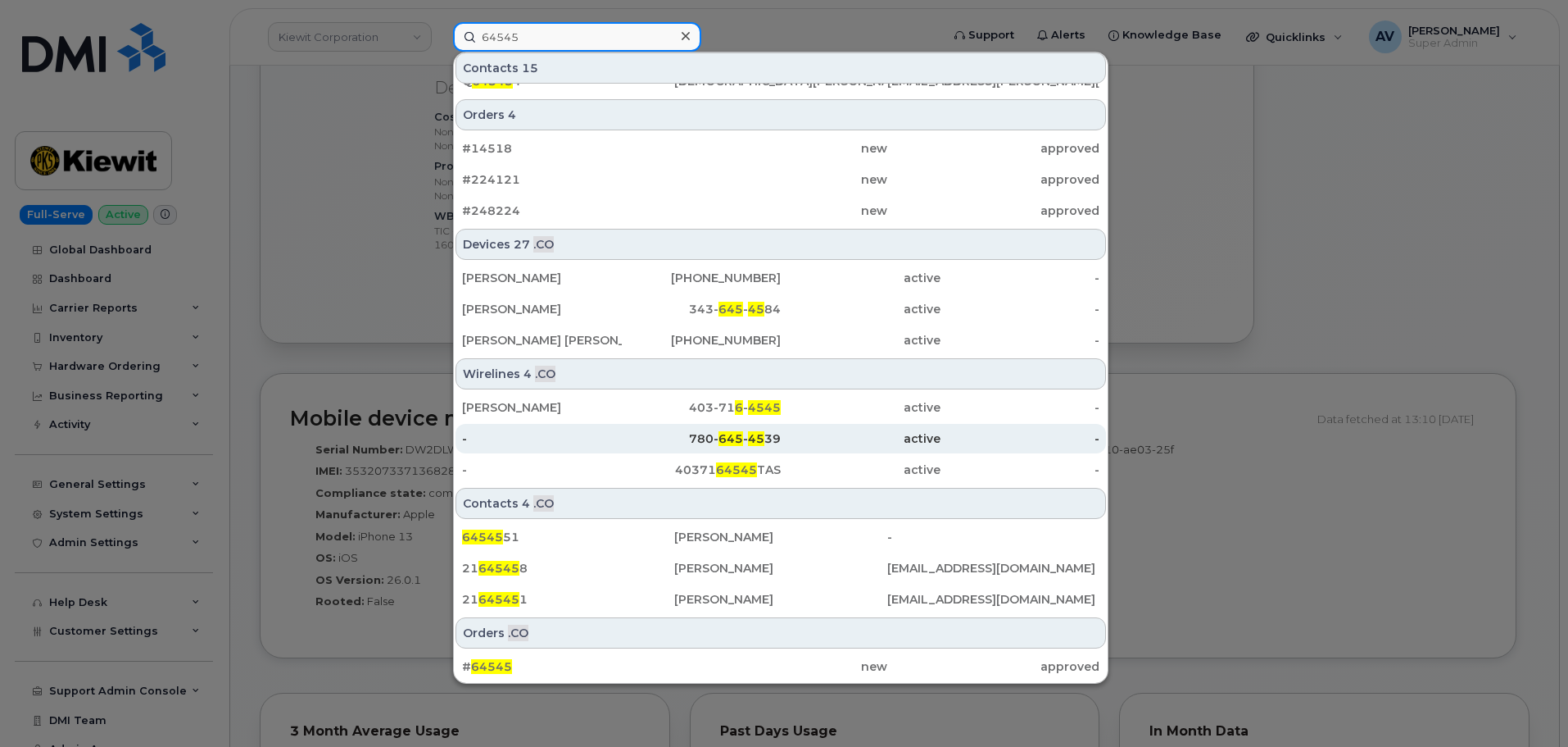
scroll to position [1066, 0]
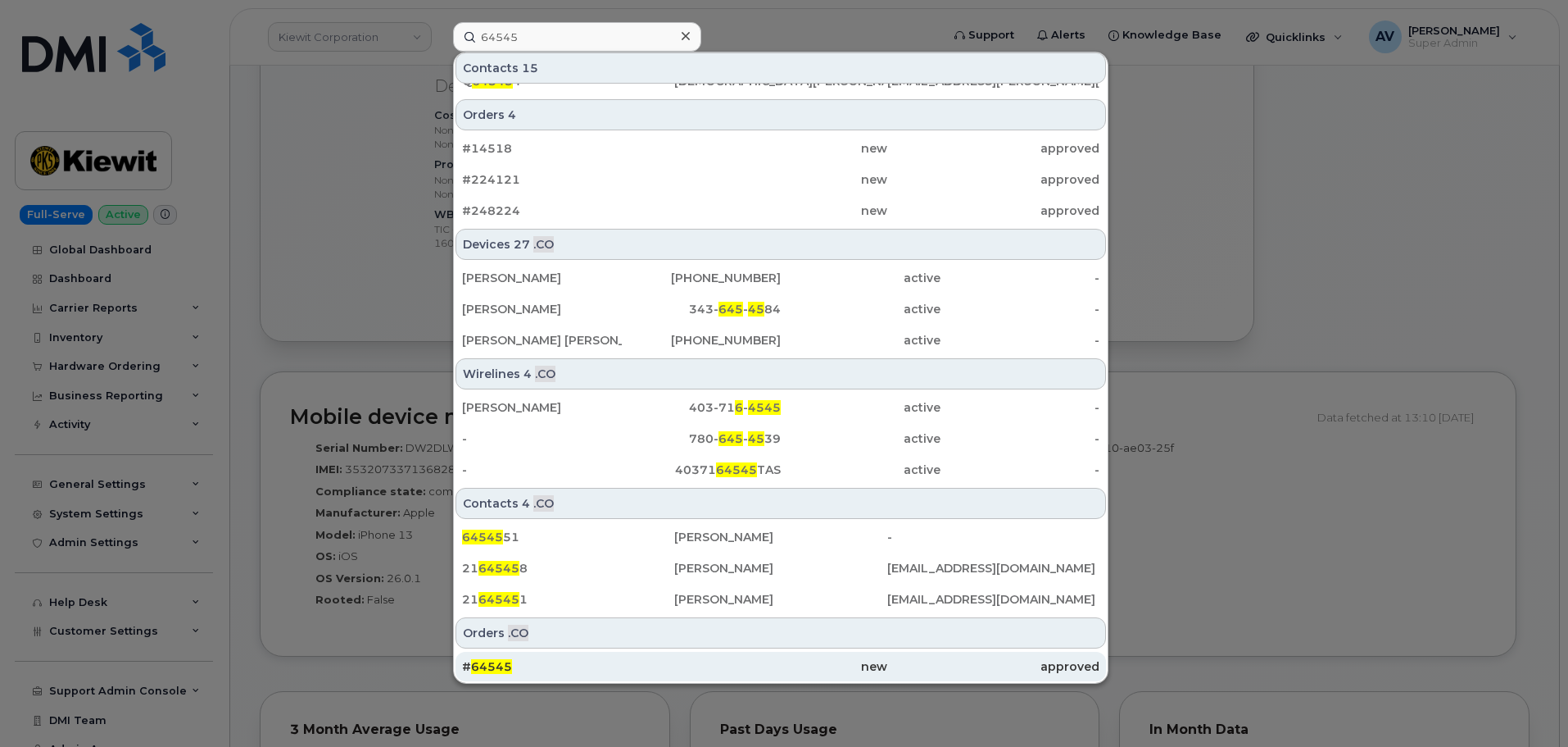
click at [561, 666] on div "# 64545" at bounding box center [569, 666] width 212 height 16
